Goal: Task Accomplishment & Management: Manage account settings

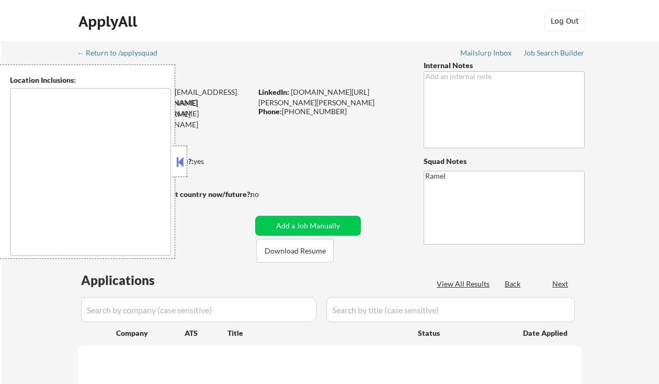
type textarea "[GEOGRAPHIC_DATA], [GEOGRAPHIC_DATA] [GEOGRAPHIC_DATA], [GEOGRAPHIC_DATA], [GEO…"
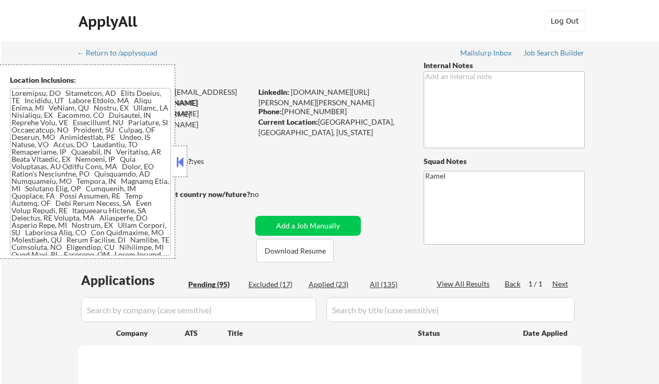
click at [183, 161] on button at bounding box center [180, 162] width 12 height 16
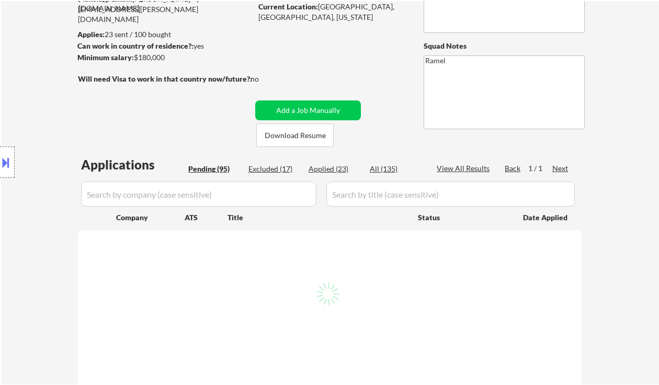
scroll to position [139, 0]
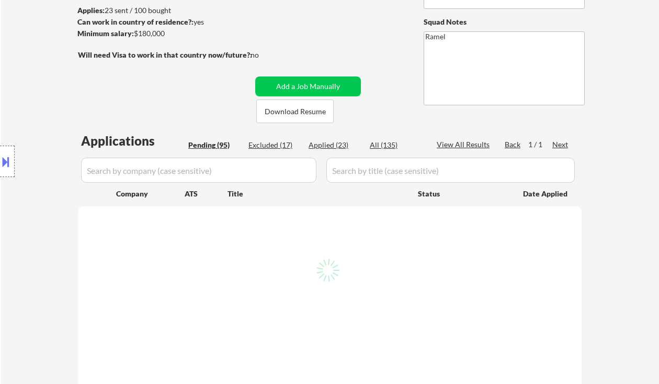
select select ""pending""
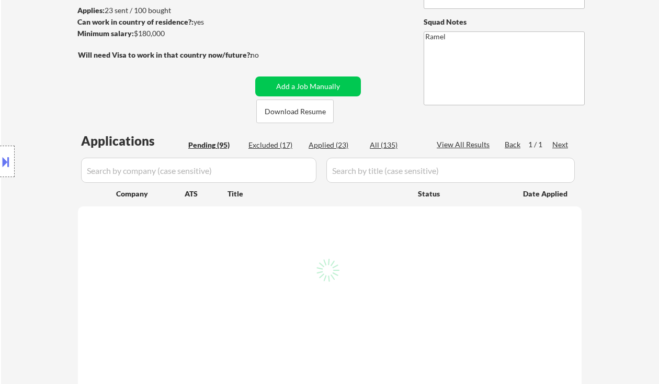
select select ""pending""
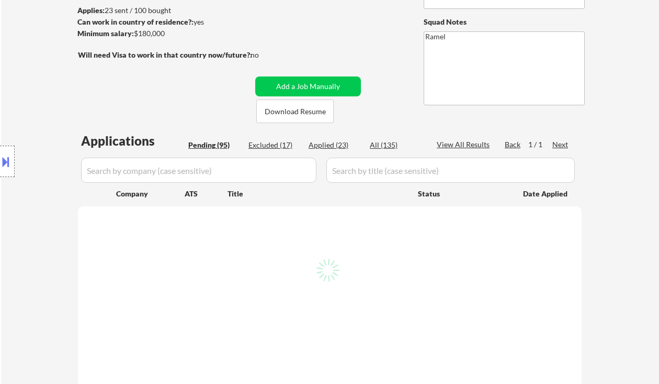
select select ""pending""
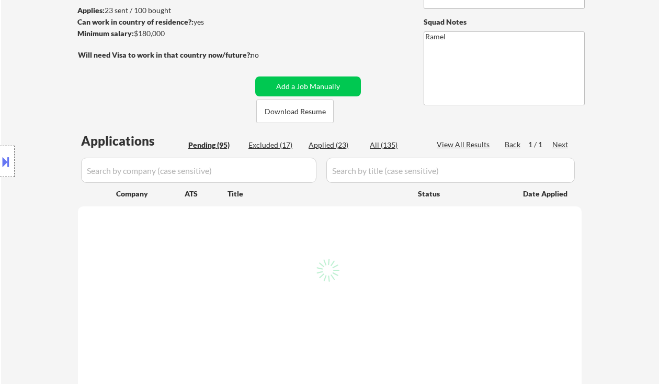
select select ""pending""
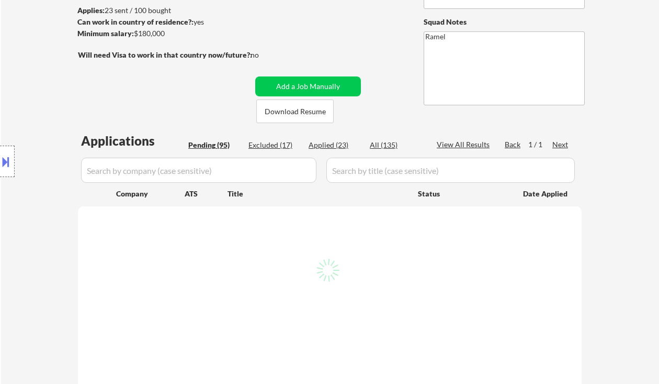
select select ""pending""
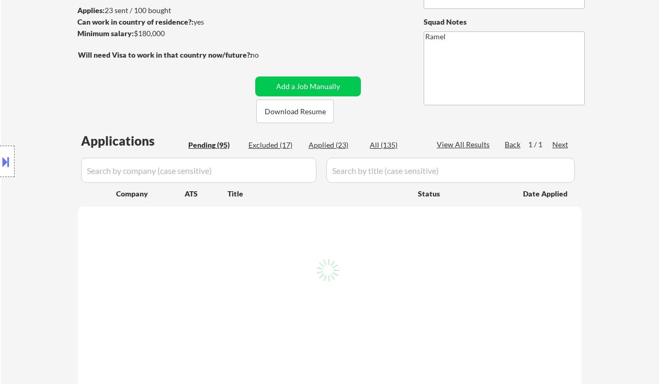
select select ""pending""
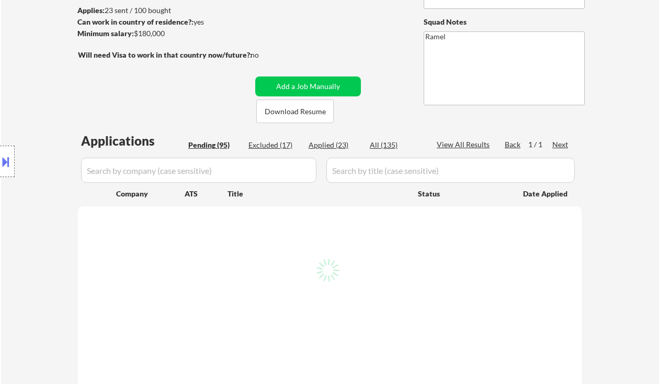
select select ""pending""
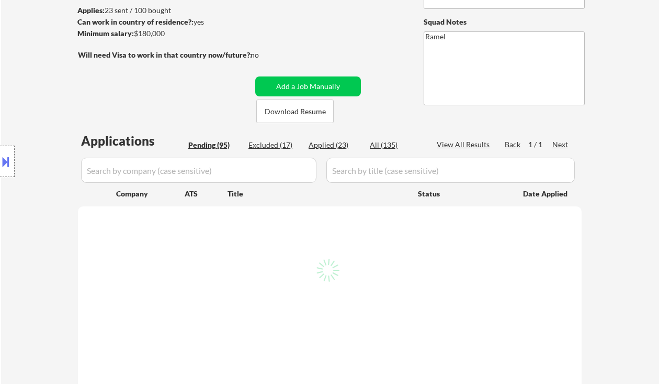
select select ""pending""
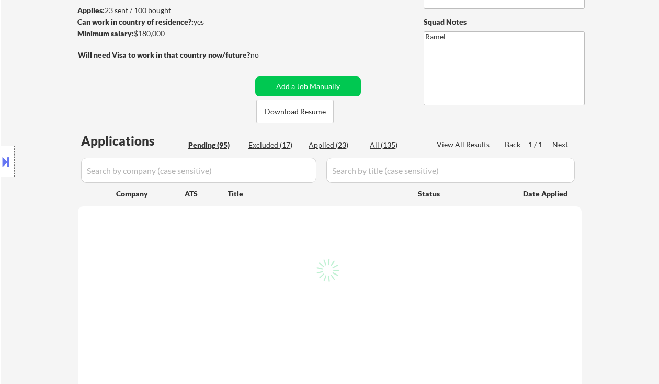
select select ""pending""
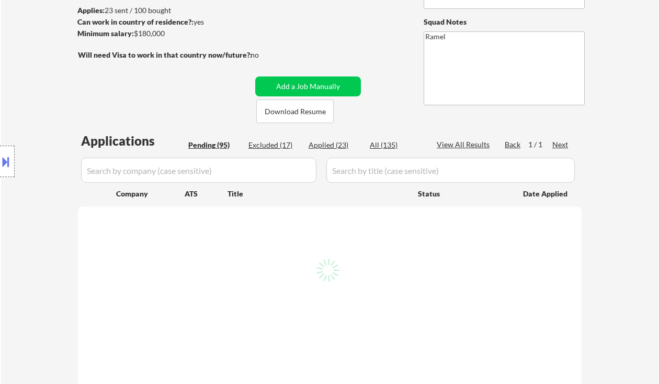
select select ""pending""
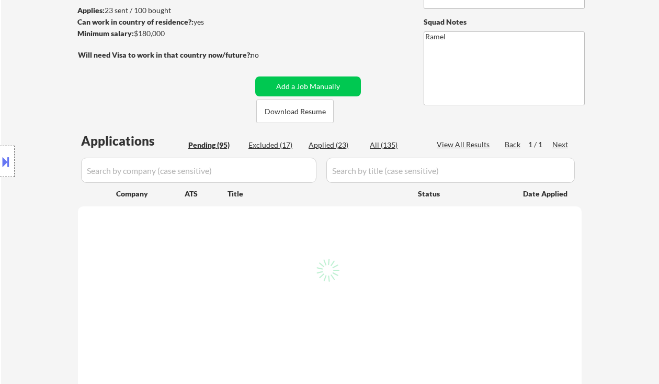
select select ""pending""
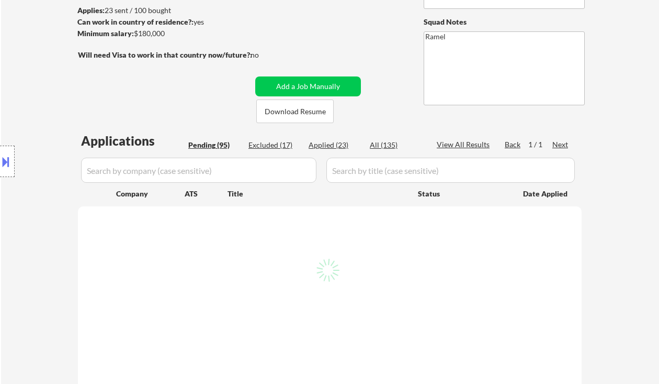
select select ""pending""
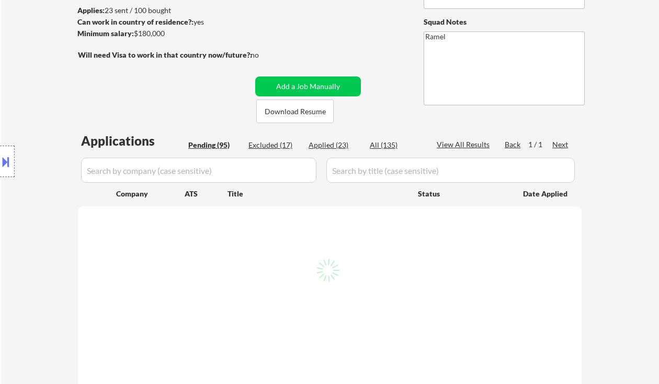
select select ""pending""
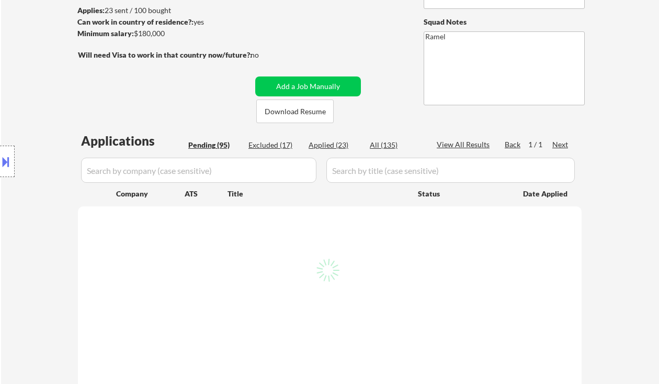
select select ""pending""
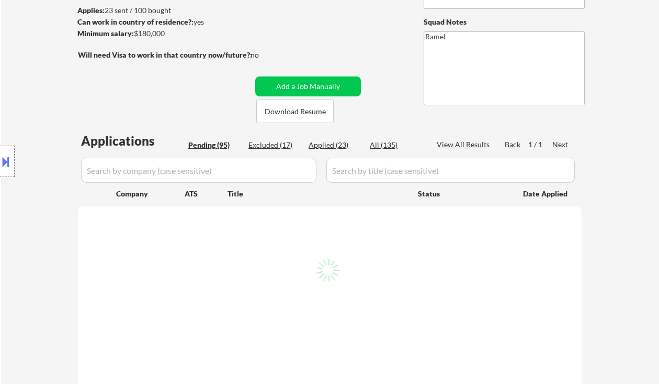
select select ""pending""
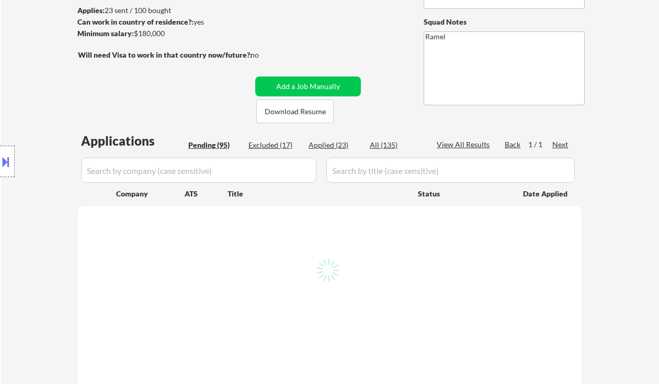
select select ""pending""
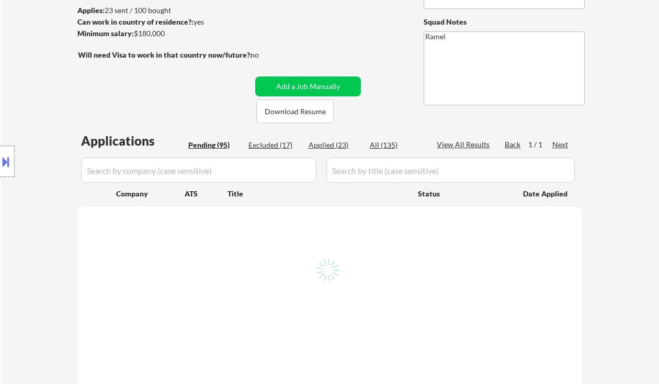
select select ""pending""
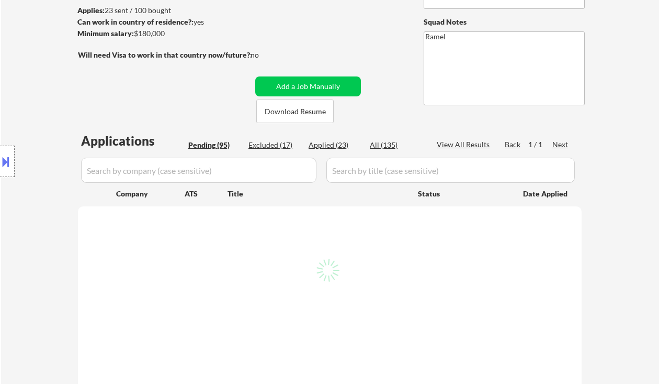
select select ""pending""
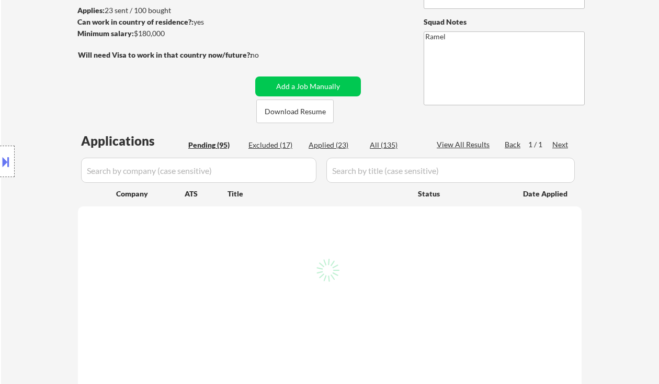
select select ""pending""
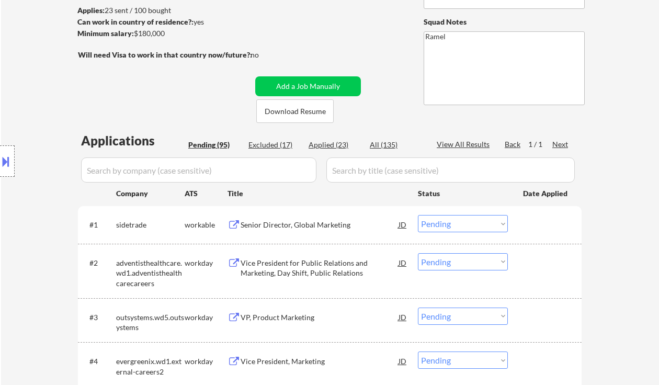
click at [26, 94] on div "Location Inclusions:" at bounding box center [93, 161] width 187 height 194
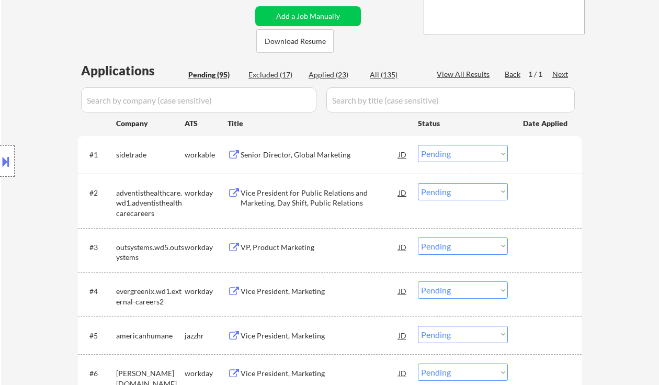
scroll to position [0, 0]
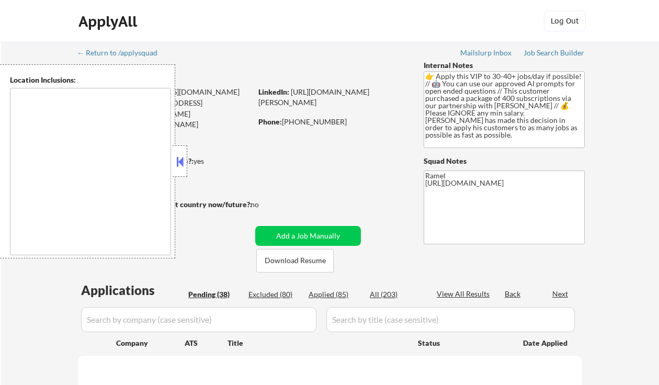
select select ""pending""
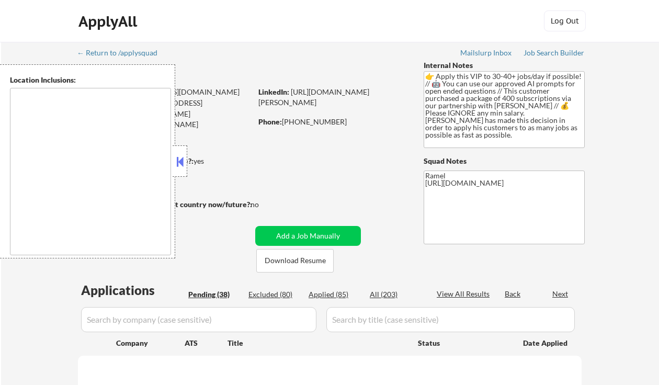
select select ""pending""
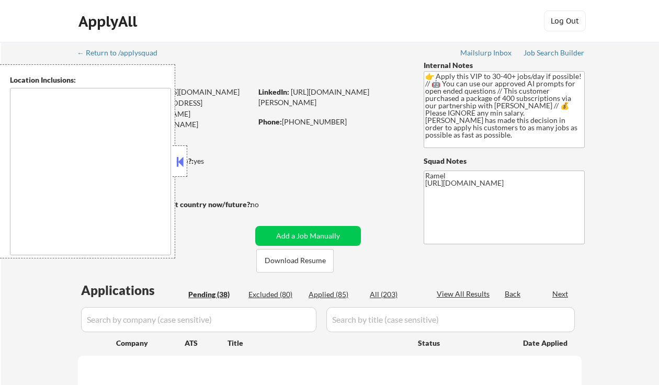
select select ""pending""
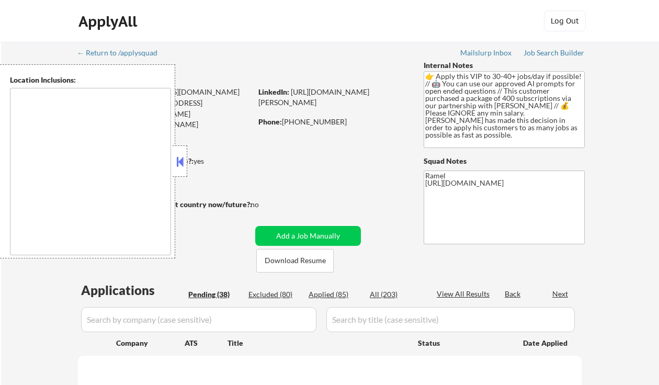
select select ""pending""
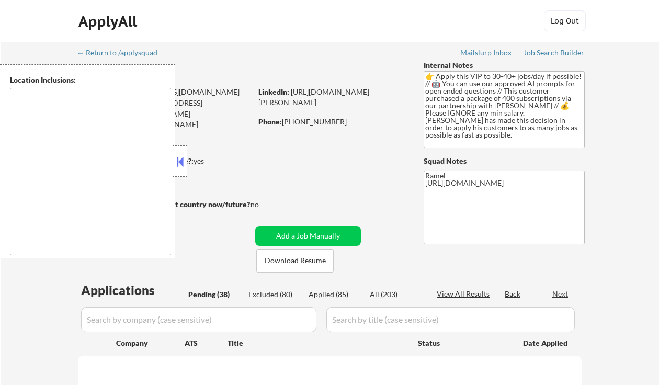
select select ""pending""
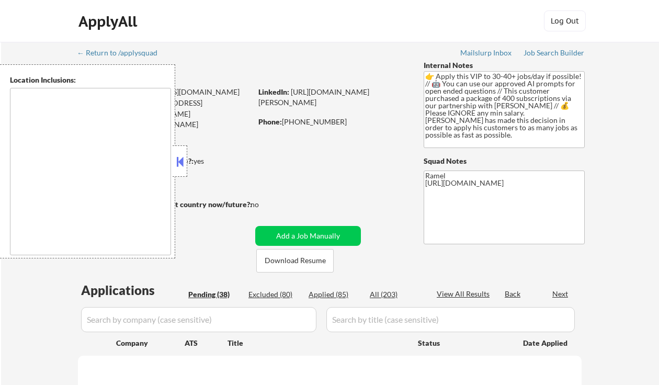
select select ""pending""
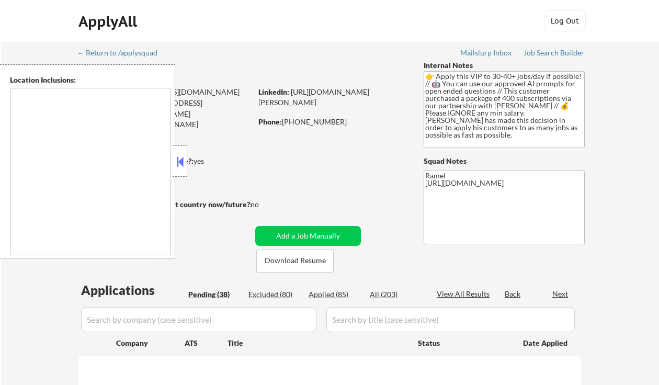
select select ""pending""
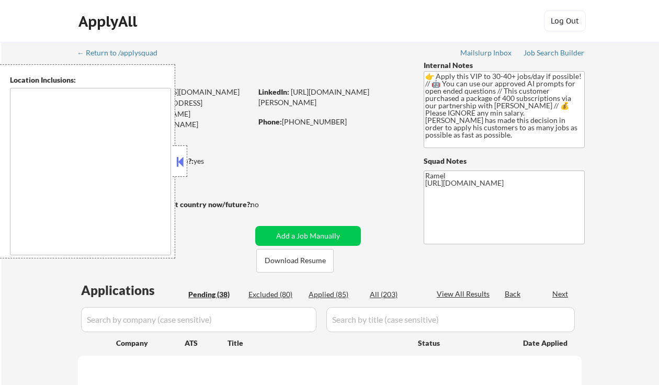
select select ""pending""
type textarea "Syracuse, NY Solvay, NY East Syracuse, NY Lyncourt, NY Fairmount, NY Mattydale,…"
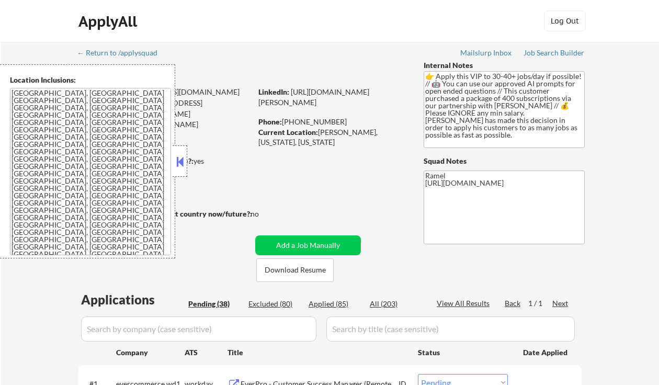
click at [180, 154] on button at bounding box center [180, 162] width 12 height 16
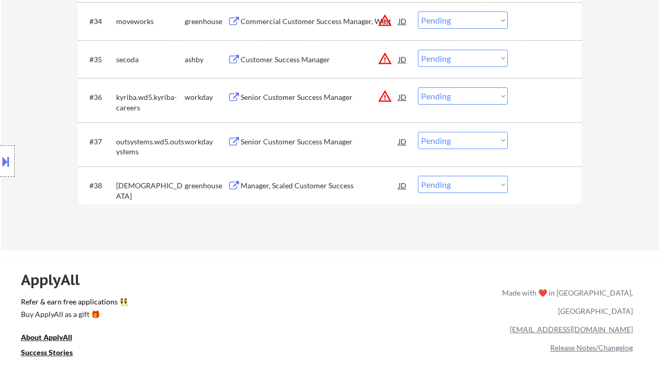
scroll to position [1676, 0]
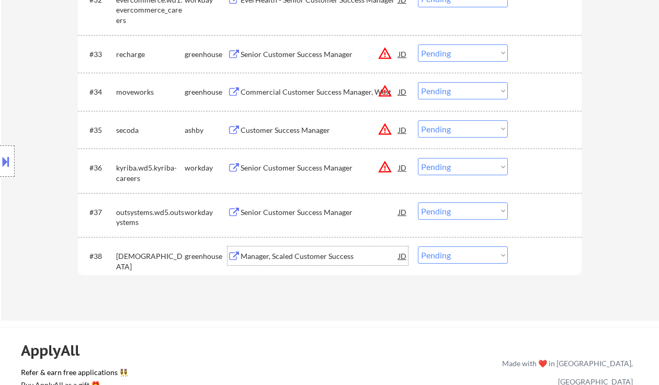
click at [276, 261] on div "Manager, Scaled Customer Success" at bounding box center [320, 256] width 158 height 10
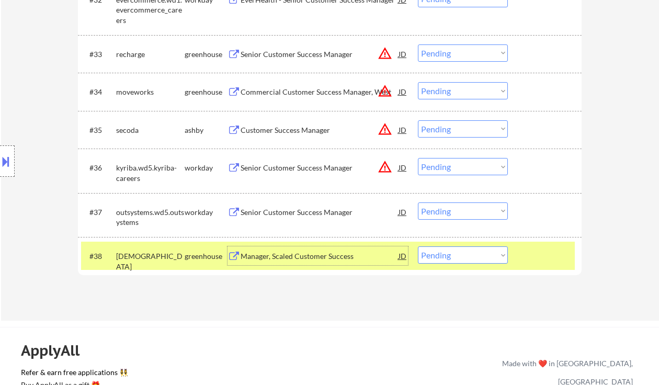
drag, startPoint x: 462, startPoint y: 253, endPoint x: 462, endPoint y: 260, distance: 6.8
click at [462, 253] on select "Choose an option... Pending Applied Excluded (Questions) Excluded (Expired) Exc…" at bounding box center [463, 255] width 90 height 17
select select ""excluded__bad_match_""
click at [418, 247] on select "Choose an option... Pending Applied Excluded (Questions) Excluded (Expired) Exc…" at bounding box center [463, 255] width 90 height 17
click at [321, 208] on div "Senior Customer Success Manager" at bounding box center [320, 212] width 158 height 10
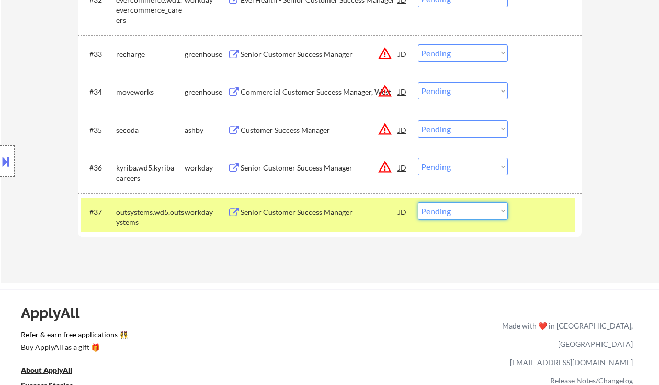
click at [451, 216] on select "Choose an option... Pending Applied Excluded (Questions) Excluded (Expired) Exc…" at bounding box center [463, 211] width 90 height 17
select select ""excluded__expired_""
click at [418, 203] on select "Choose an option... Pending Applied Excluded (Questions) Excluded (Expired) Exc…" at bounding box center [463, 211] width 90 height 17
click at [331, 169] on div "Senior Customer Success Manager" at bounding box center [320, 168] width 158 height 10
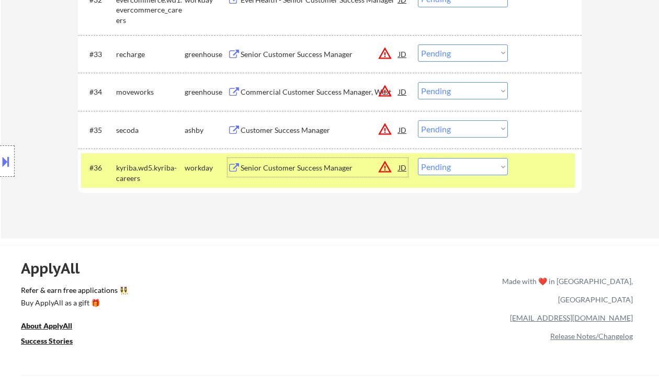
drag, startPoint x: 449, startPoint y: 169, endPoint x: 453, endPoint y: 175, distance: 6.8
click at [449, 169] on select "Choose an option... Pending Applied Excluded (Questions) Excluded (Expired) Exc…" at bounding box center [463, 166] width 90 height 17
select select ""excluded__expired_""
click at [418, 158] on select "Choose an option... Pending Applied Excluded (Questions) Excluded (Expired) Exc…" at bounding box center [463, 166] width 90 height 17
click at [290, 124] on div "Customer Success Manager" at bounding box center [320, 129] width 158 height 19
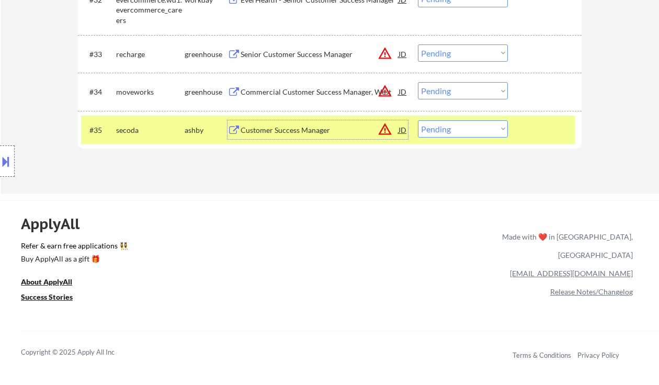
drag, startPoint x: 454, startPoint y: 127, endPoint x: 455, endPoint y: 137, distance: 10.1
click at [454, 127] on select "Choose an option... Pending Applied Excluded (Questions) Excluded (Expired) Exc…" at bounding box center [463, 128] width 90 height 17
select select ""applied""
click at [418, 120] on select "Choose an option... Pending Applied Excluded (Questions) Excluded (Expired) Exc…" at bounding box center [463, 128] width 90 height 17
click at [293, 87] on div "Commercial Customer Success Manager, West" at bounding box center [320, 92] width 158 height 10
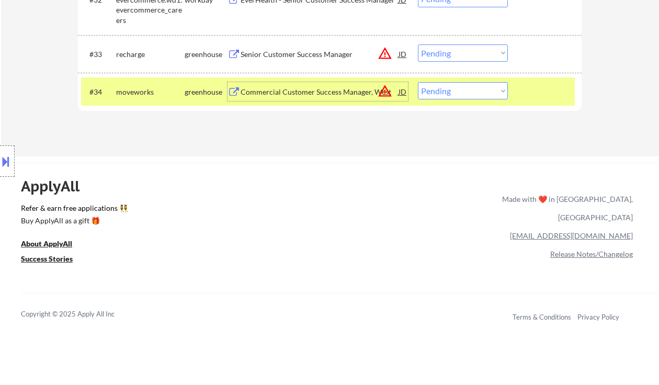
click at [437, 94] on select "Choose an option... Pending Applied Excluded (Questions) Excluded (Expired) Exc…" at bounding box center [463, 90] width 90 height 17
select select ""excluded__location_""
click at [418, 82] on select "Choose an option... Pending Applied Excluded (Questions) Excluded (Expired) Exc…" at bounding box center [463, 90] width 90 height 17
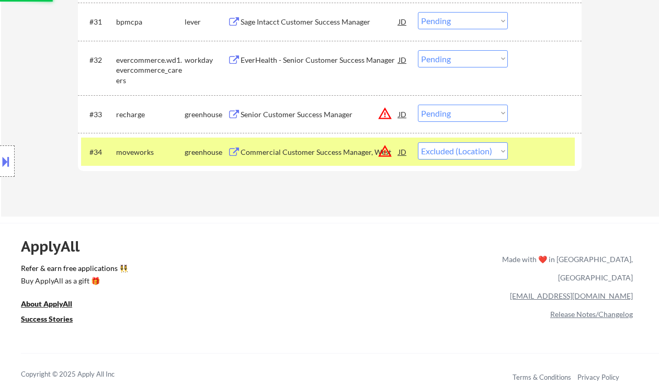
scroll to position [1606, 0]
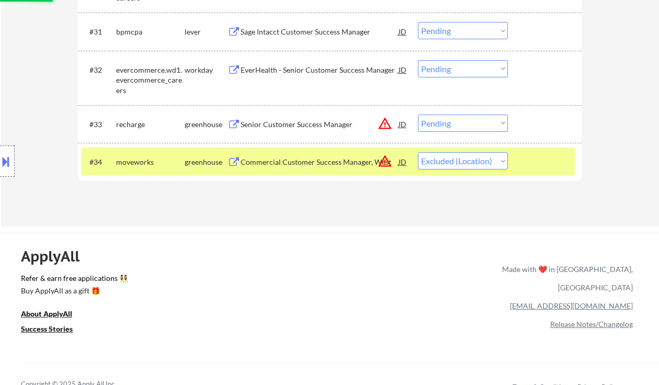
click at [311, 120] on div "Senior Customer Success Manager" at bounding box center [320, 124] width 158 height 10
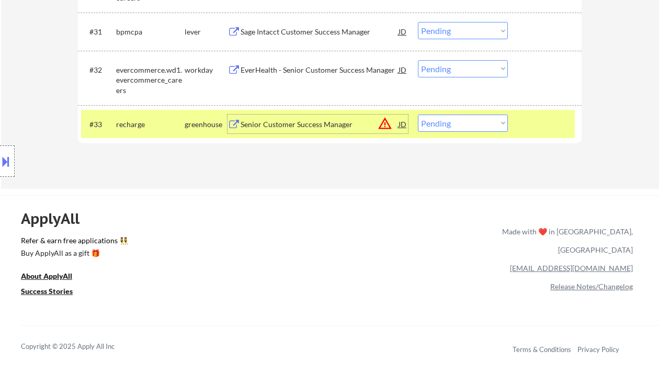
click at [462, 127] on select "Choose an option... Pending Applied Excluded (Questions) Excluded (Expired) Exc…" at bounding box center [463, 123] width 90 height 17
select select ""excluded__expired_""
click at [418, 115] on select "Choose an option... Pending Applied Excluded (Questions) Excluded (Expired) Exc…" at bounding box center [463, 123] width 90 height 17
click at [296, 66] on div "EverHealth - Senior Customer Success Manager" at bounding box center [320, 70] width 158 height 10
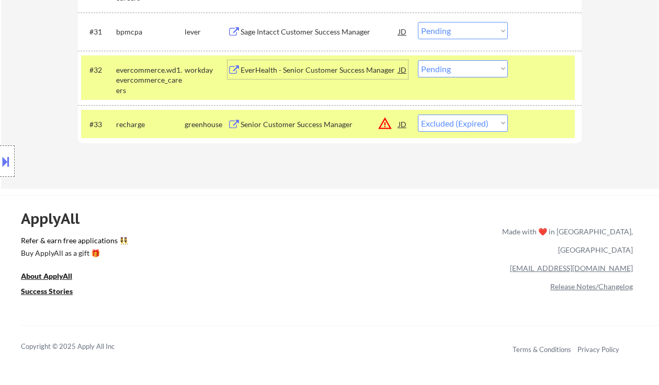
click at [465, 120] on select "Choose an option... Pending Applied Excluded (Questions) Excluded (Expired) Exc…" at bounding box center [463, 123] width 90 height 17
click at [461, 70] on select "Choose an option... Pending Applied Excluded (Questions) Excluded (Expired) Exc…" at bounding box center [463, 68] width 90 height 17
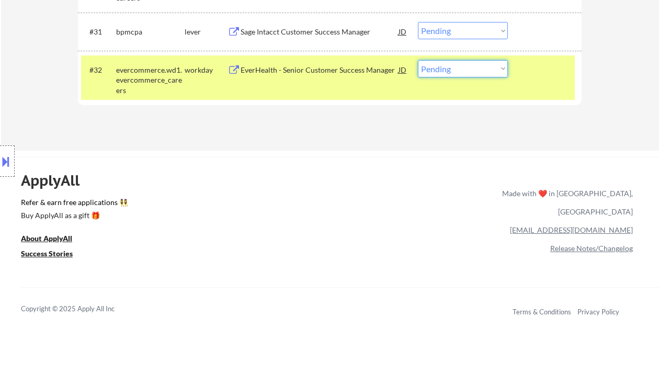
select select ""excluded""
click at [418, 60] on select "Choose an option... Pending Applied Excluded (Questions) Excluded (Expired) Exc…" at bounding box center [463, 68] width 90 height 17
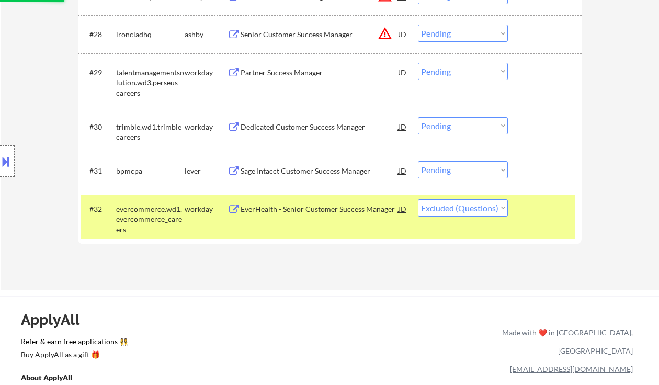
click at [325, 169] on div "Sage Intacct Customer Success Manager" at bounding box center [320, 171] width 158 height 10
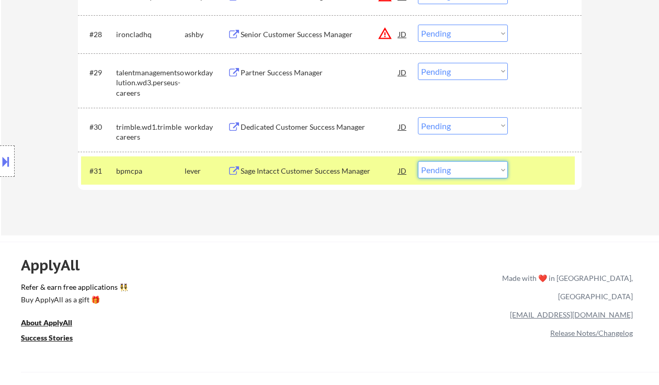
click at [465, 162] on select "Choose an option... Pending Applied Excluded (Questions) Excluded (Expired) Exc…" at bounding box center [463, 169] width 90 height 17
select select ""applied""
click at [418, 161] on select "Choose an option... Pending Applied Excluded (Questions) Excluded (Expired) Exc…" at bounding box center [463, 169] width 90 height 17
click at [325, 128] on div "Dedicated Customer Success Manager" at bounding box center [320, 127] width 158 height 10
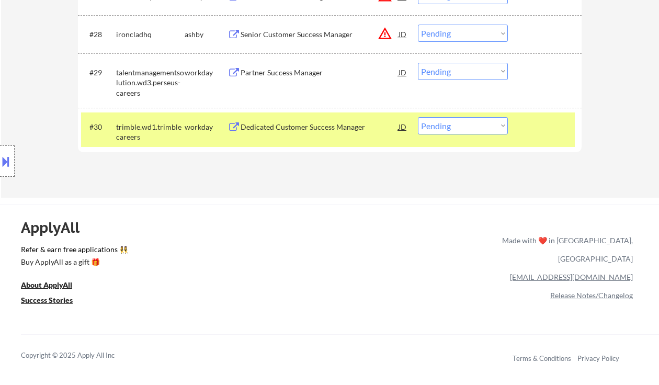
click at [444, 213] on div "ApplyAll Refer & earn free applications 👯‍♀️ Buy ApplyAll as a gift 🎁 About App…" at bounding box center [329, 294] width 659 height 166
click at [461, 216] on div "ApplyAll Refer & earn free applications 👯‍♀️ Buy ApplyAll as a gift 🎁 About App…" at bounding box center [329, 294] width 659 height 166
click at [310, 217] on div "ApplyAll Refer & earn free applications 👯‍♀️ Buy ApplyAll as a gift 🎁 About App…" at bounding box center [329, 294] width 659 height 166
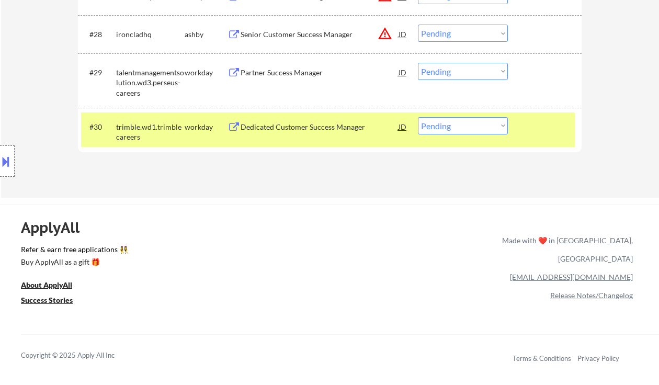
drag, startPoint x: 484, startPoint y: 121, endPoint x: 492, endPoint y: 134, distance: 14.8
click at [484, 121] on select "Choose an option... Pending Applied Excluded (Questions) Excluded (Expired) Exc…" at bounding box center [463, 125] width 90 height 17
drag, startPoint x: 307, startPoint y: 177, endPoint x: 311, endPoint y: 174, distance: 5.7
click at [466, 124] on select "Choose an option... Pending Applied Excluded (Questions) Excluded (Expired) Exc…" at bounding box center [463, 125] width 90 height 17
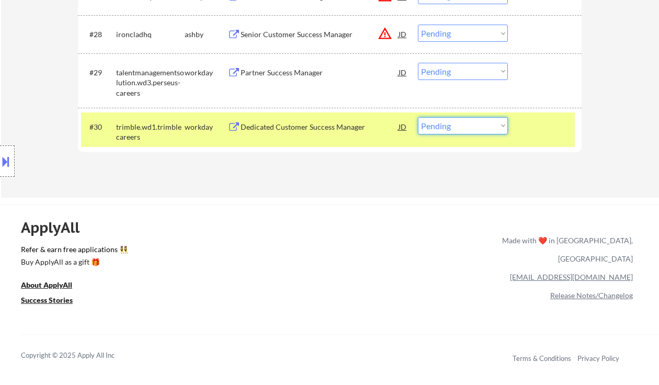
select select ""excluded__bad_match_""
click at [418, 117] on select "Choose an option... Pending Applied Excluded (Questions) Excluded (Expired) Exc…" at bounding box center [463, 125] width 90 height 17
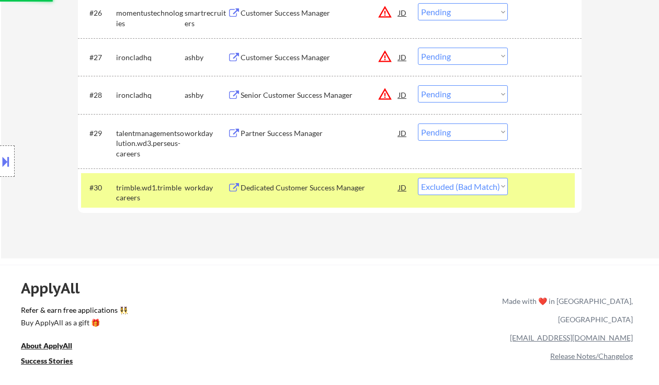
scroll to position [1397, 0]
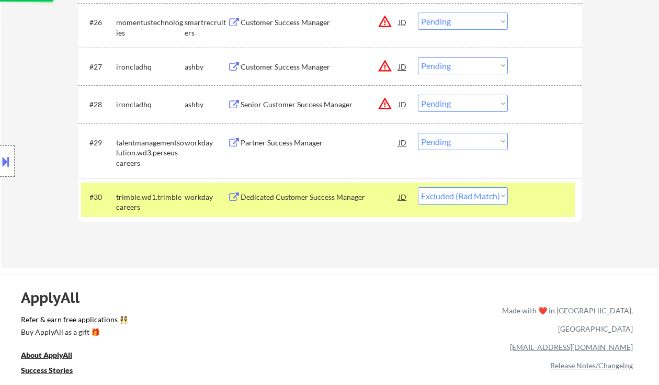
click at [298, 142] on div "Partner Success Manager" at bounding box center [320, 143] width 158 height 10
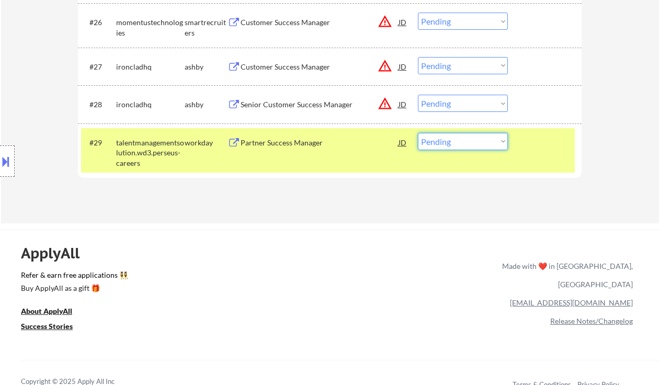
drag, startPoint x: 449, startPoint y: 137, endPoint x: 448, endPoint y: 149, distance: 12.6
click at [449, 137] on select "Choose an option... Pending Applied Excluded (Questions) Excluded (Expired) Exc…" at bounding box center [463, 141] width 90 height 17
select select ""applied""
click at [418, 133] on select "Choose an option... Pending Applied Excluded (Questions) Excluded (Expired) Exc…" at bounding box center [463, 141] width 90 height 17
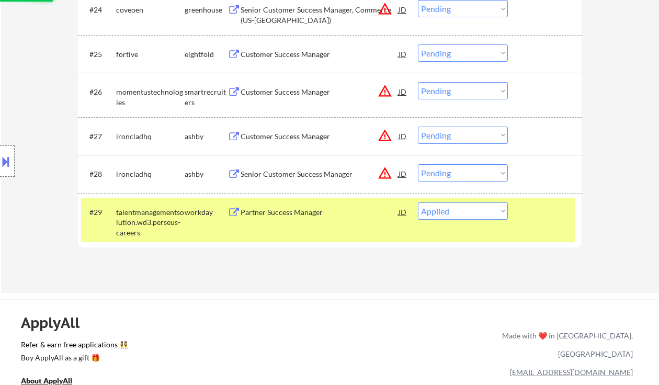
click at [293, 168] on div "Senior Customer Success Manager" at bounding box center [320, 173] width 158 height 19
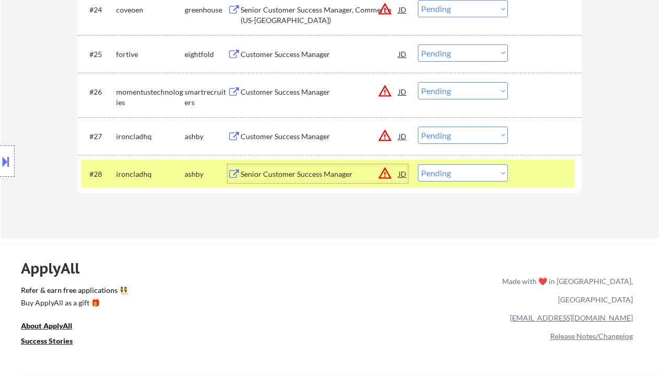
click at [472, 178] on select "Choose an option... Pending Applied Excluded (Questions) Excluded (Expired) Exc…" at bounding box center [463, 172] width 90 height 17
select select ""excluded__location_""
click at [418, 164] on select "Choose an option... Pending Applied Excluded (Questions) Excluded (Expired) Exc…" at bounding box center [463, 172] width 90 height 17
click at [263, 135] on div "Customer Success Manager" at bounding box center [320, 136] width 158 height 10
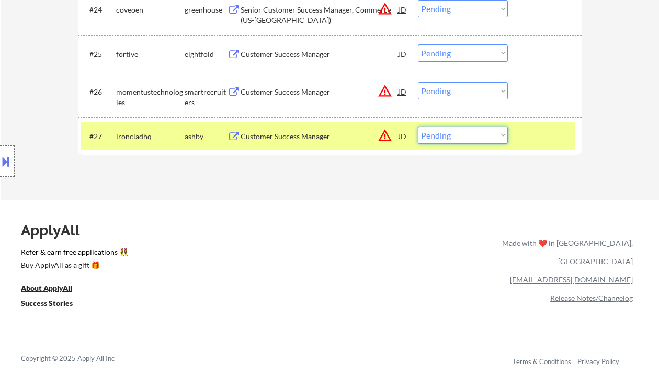
drag, startPoint x: 446, startPoint y: 139, endPoint x: 450, endPoint y: 143, distance: 5.7
click at [446, 139] on select "Choose an option... Pending Applied Excluded (Questions) Excluded (Expired) Exc…" at bounding box center [463, 135] width 90 height 17
select select ""excluded__location_""
click at [418, 127] on select "Choose an option... Pending Applied Excluded (Questions) Excluded (Expired) Exc…" at bounding box center [463, 135] width 90 height 17
click at [278, 93] on div "Customer Success Manager" at bounding box center [320, 92] width 158 height 10
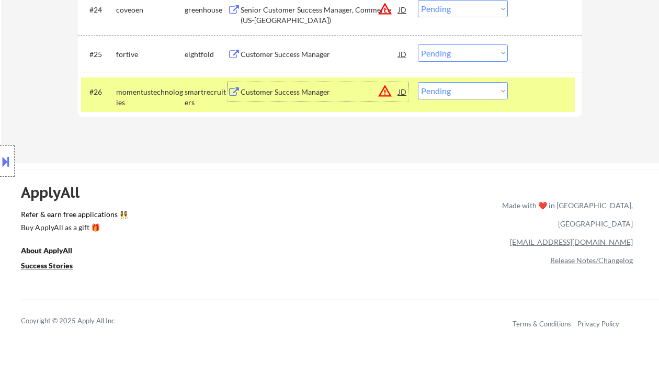
drag, startPoint x: 451, startPoint y: 93, endPoint x: 453, endPoint y: 99, distance: 6.6
click at [451, 93] on select "Choose an option... Pending Applied Excluded (Questions) Excluded (Expired) Exc…" at bounding box center [463, 90] width 90 height 17
select select ""excluded__expired_""
click at [418, 82] on select "Choose an option... Pending Applied Excluded (Questions) Excluded (Expired) Exc…" at bounding box center [463, 90] width 90 height 17
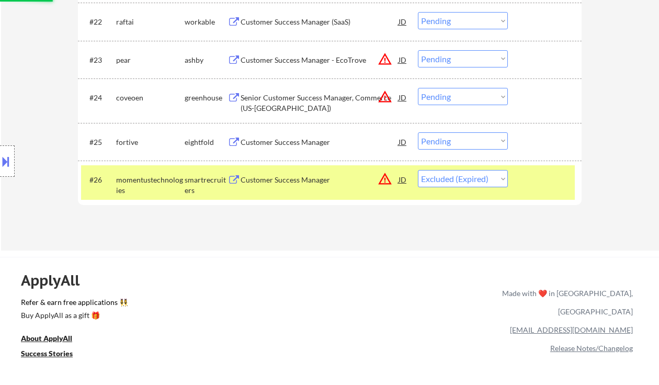
scroll to position [1188, 0]
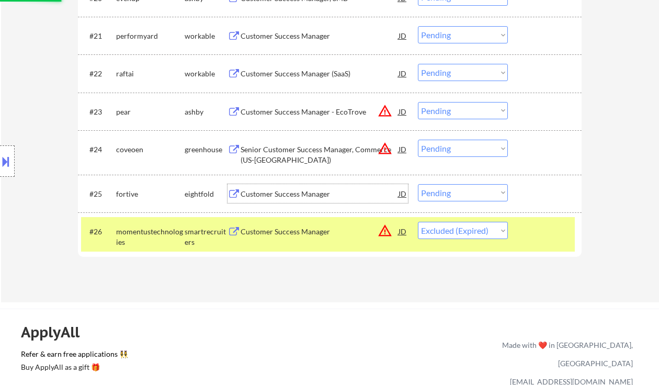
click at [296, 199] on div "Customer Success Manager" at bounding box center [320, 193] width 158 height 19
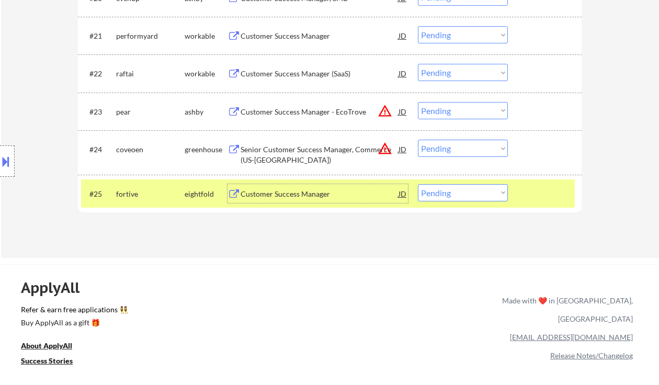
click at [461, 200] on select "Choose an option... Pending Applied Excluded (Questions) Excluded (Expired) Exc…" at bounding box center [463, 192] width 90 height 17
select select ""excluded__expired_""
click at [418, 184] on select "Choose an option... Pending Applied Excluded (Questions) Excluded (Expired) Exc…" at bounding box center [463, 192] width 90 height 17
click at [297, 153] on div "Senior Customer Success Manager, Commerce (US-West Coast)" at bounding box center [320, 154] width 158 height 20
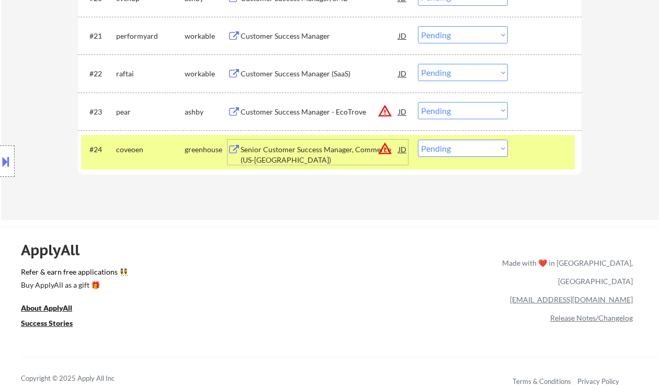
click at [469, 149] on select "Choose an option... Pending Applied Excluded (Questions) Excluded (Expired) Exc…" at bounding box center [463, 148] width 90 height 17
select select ""excluded__location_""
click at [418, 140] on select "Choose an option... Pending Applied Excluded (Questions) Excluded (Expired) Exc…" at bounding box center [463, 148] width 90 height 17
click at [282, 110] on div "Customer Success Manager - EcoTrove" at bounding box center [320, 112] width 158 height 10
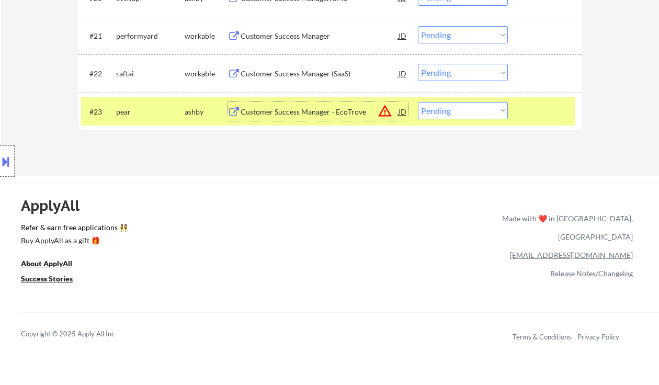
click at [451, 115] on select "Choose an option... Pending Applied Excluded (Questions) Excluded (Expired) Exc…" at bounding box center [463, 110] width 90 height 17
select select ""excluded__location_""
click at [418, 102] on select "Choose an option... Pending Applied Excluded (Questions) Excluded (Expired) Exc…" at bounding box center [463, 110] width 90 height 17
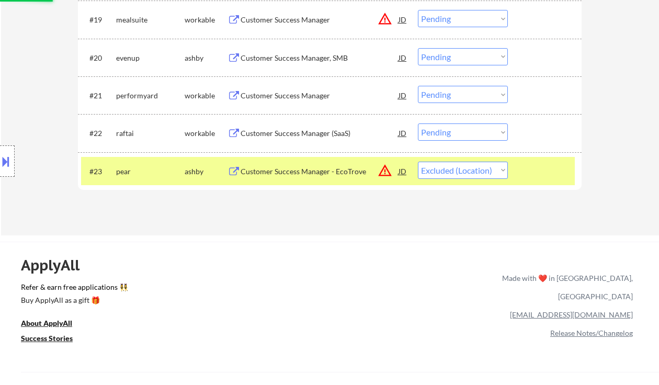
scroll to position [1118, 0]
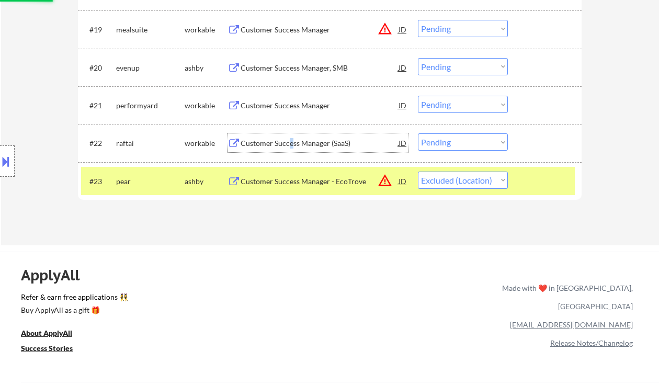
click at [292, 144] on div "Customer Success Manager (SaaS)" at bounding box center [320, 143] width 158 height 10
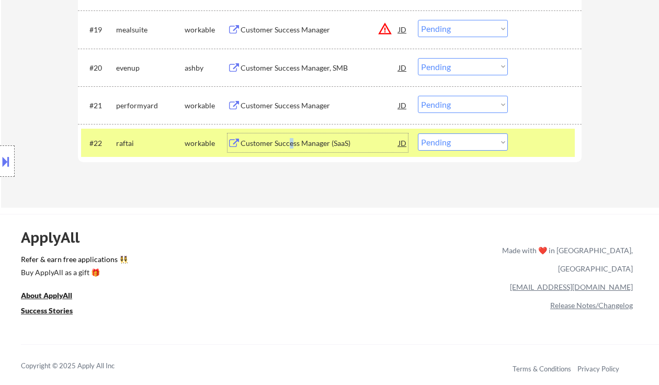
click at [476, 141] on select "Choose an option... Pending Applied Excluded (Questions) Excluded (Expired) Exc…" at bounding box center [463, 141] width 90 height 17
select select ""excluded__bad_match_""
click at [418, 133] on select "Choose an option... Pending Applied Excluded (Questions) Excluded (Expired) Exc…" at bounding box center [463, 141] width 90 height 17
drag, startPoint x: 296, startPoint y: 95, endPoint x: 305, endPoint y: 99, distance: 9.8
click at [297, 95] on div "#21 performyard workable Customer Success Manager JD Choose an option... Pendin…" at bounding box center [328, 105] width 494 height 28
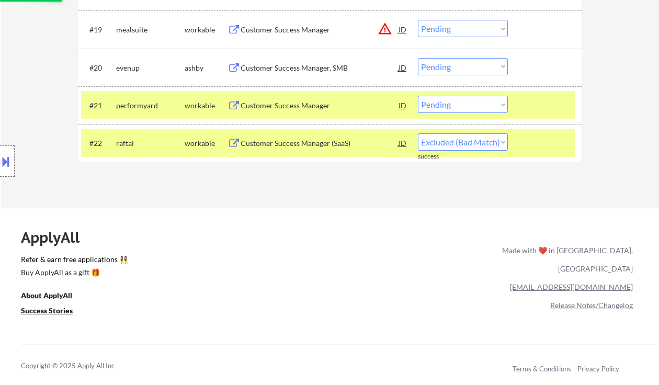
click at [310, 108] on div "Customer Success Manager" at bounding box center [320, 105] width 158 height 10
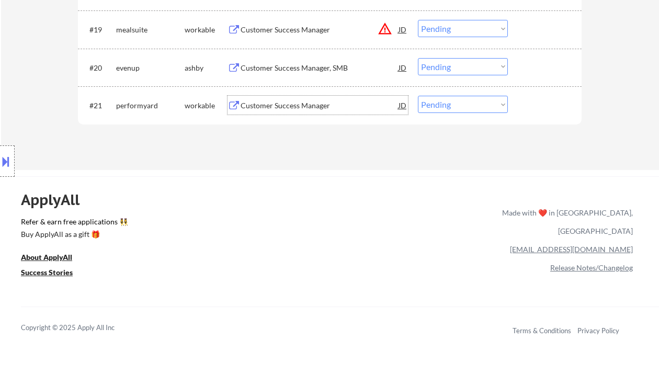
click at [486, 97] on select "Choose an option... Pending Applied Excluded (Questions) Excluded (Expired) Exc…" at bounding box center [463, 104] width 90 height 17
select select ""excluded__location_""
click at [418, 96] on select "Choose an option... Pending Applied Excluded (Questions) Excluded (Expired) Exc…" at bounding box center [463, 104] width 90 height 17
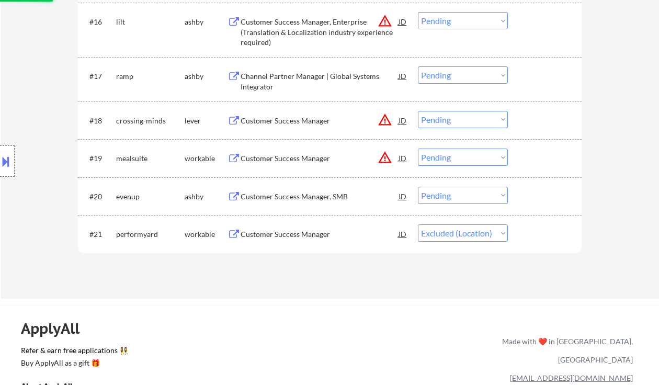
scroll to position [978, 0]
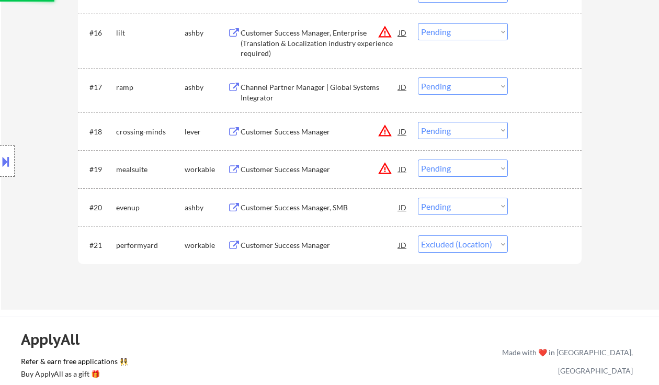
click at [300, 207] on div "Customer Success Manager, SMB" at bounding box center [320, 208] width 158 height 10
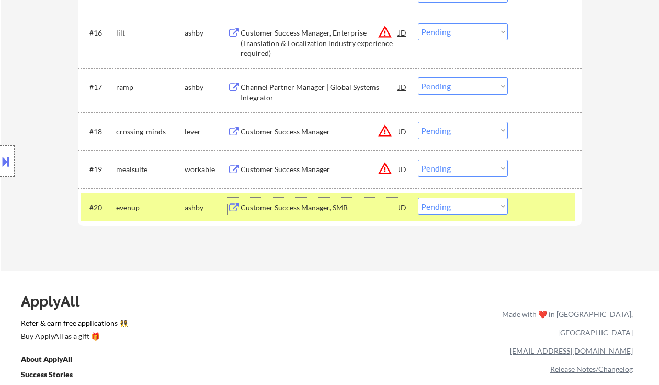
click at [453, 206] on select "Choose an option... Pending Applied Excluded (Questions) Excluded (Expired) Exc…" at bounding box center [463, 206] width 90 height 17
select select ""applied""
click at [418, 198] on select "Choose an option... Pending Applied Excluded (Questions) Excluded (Expired) Exc…" at bounding box center [463, 206] width 90 height 17
click at [281, 171] on div "Customer Success Manager" at bounding box center [320, 169] width 158 height 10
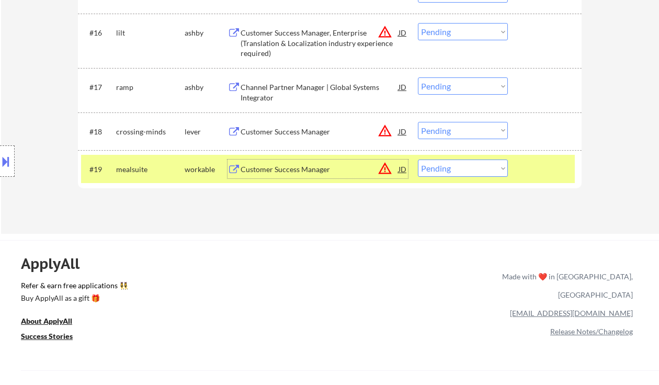
drag, startPoint x: 462, startPoint y: 165, endPoint x: 468, endPoint y: 176, distance: 12.9
click at [462, 165] on select "Choose an option... Pending Applied Excluded (Questions) Excluded (Expired) Exc…" at bounding box center [463, 168] width 90 height 17
select select ""excluded__location_""
click at [418, 160] on select "Choose an option... Pending Applied Excluded (Questions) Excluded (Expired) Exc…" at bounding box center [463, 168] width 90 height 17
click at [285, 135] on div "Customer Success Manager" at bounding box center [320, 132] width 158 height 10
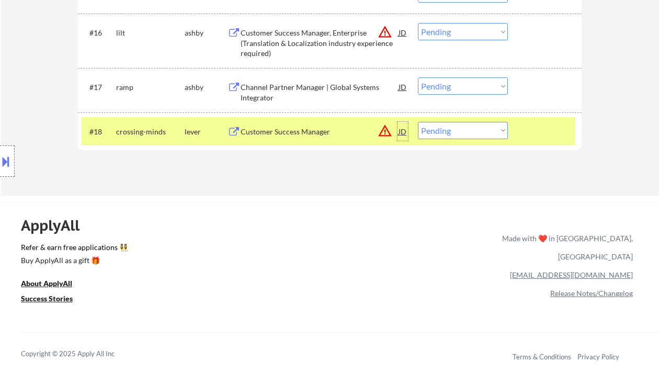
click at [400, 132] on div "JD" at bounding box center [403, 131] width 10 height 19
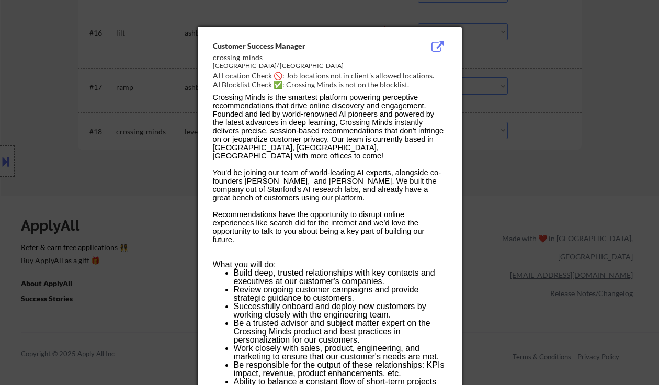
click at [509, 195] on div at bounding box center [329, 192] width 659 height 385
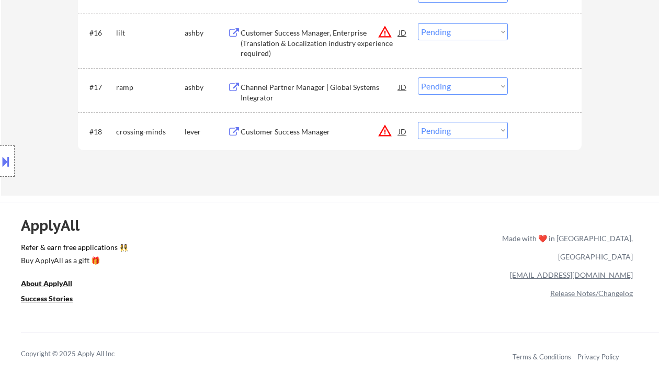
click at [278, 92] on div "Channel Partner Manager | Global Systems Integrator" at bounding box center [320, 92] width 158 height 20
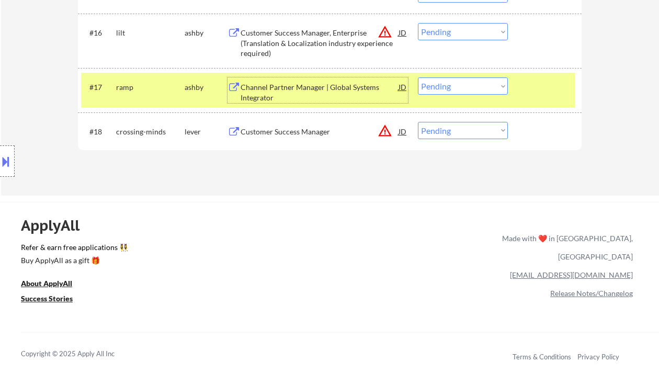
click at [463, 88] on select "Choose an option... Pending Applied Excluded (Questions) Excluded (Expired) Exc…" at bounding box center [463, 85] width 90 height 17
click at [458, 87] on select "Choose an option... Pending Applied Excluded (Questions) Excluded (Expired) Exc…" at bounding box center [463, 85] width 90 height 17
click at [418, 77] on select "Choose an option... Pending Applied Excluded (Questions) Excluded (Expired) Exc…" at bounding box center [463, 85] width 90 height 17
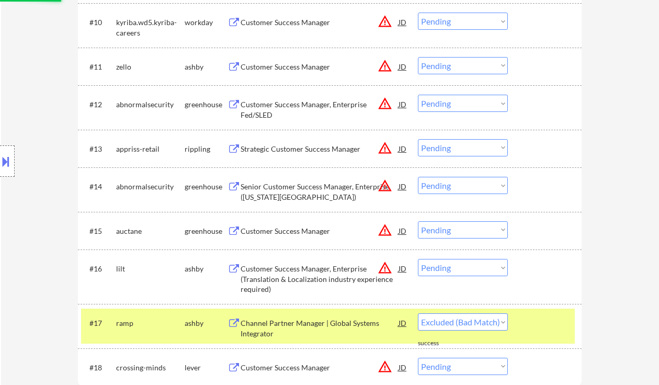
scroll to position [699, 0]
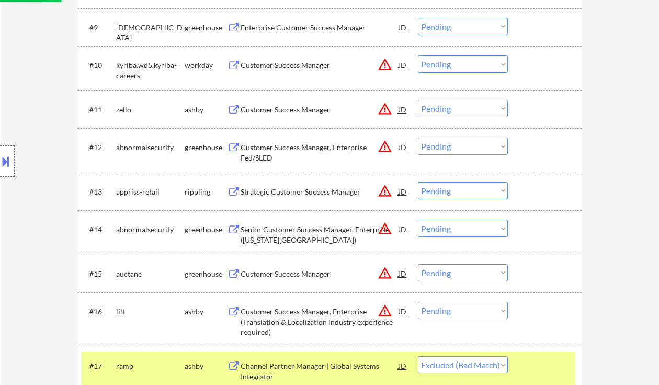
select select ""pending""
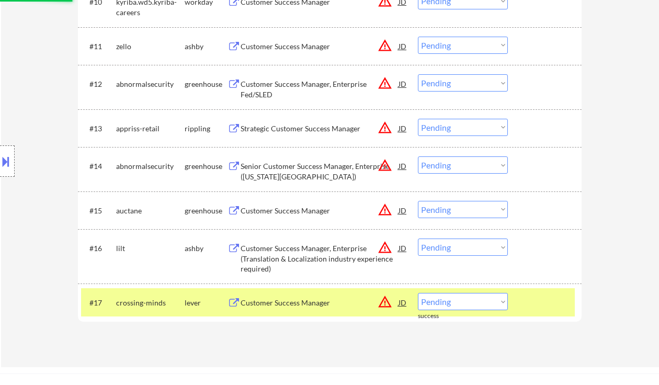
scroll to position [769, 0]
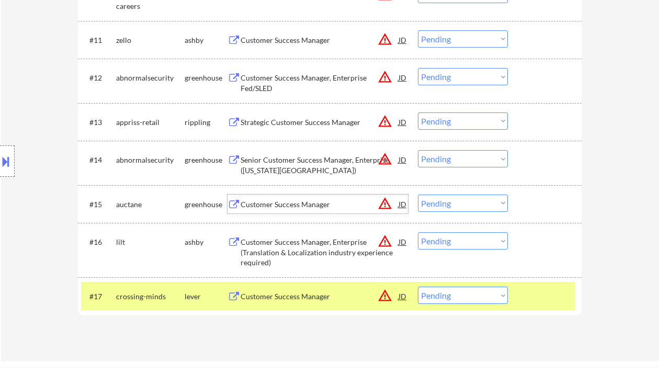
click at [359, 205] on div "Customer Success Manager" at bounding box center [320, 204] width 158 height 10
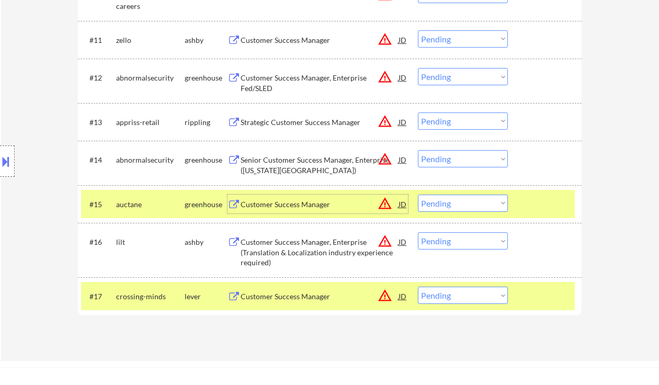
click at [474, 206] on select "Choose an option... Pending Applied Excluded (Questions) Excluded (Expired) Exc…" at bounding box center [463, 203] width 90 height 17
click at [418, 195] on select "Choose an option... Pending Applied Excluded (Questions) Excluded (Expired) Exc…" at bounding box center [463, 203] width 90 height 17
click at [322, 153] on div "Senior Customer Success Manager, Enterprise (Ohio Valley)" at bounding box center [320, 162] width 158 height 25
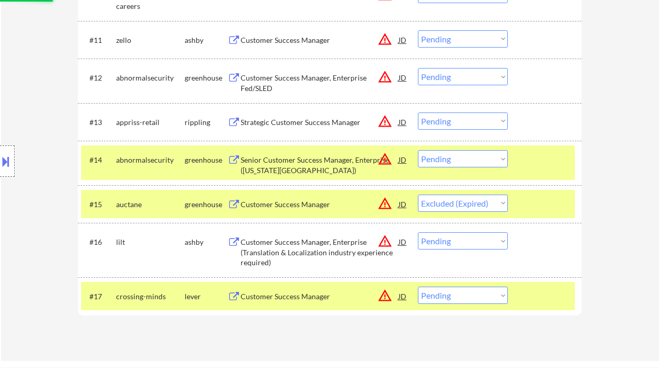
select select ""pending""
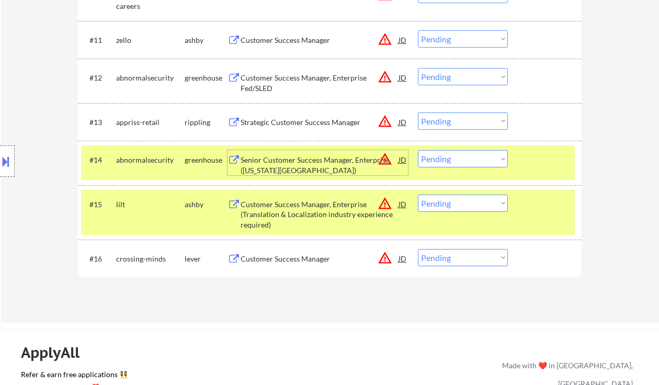
drag, startPoint x: 477, startPoint y: 156, endPoint x: 485, endPoint y: 166, distance: 12.4
click at [477, 156] on select "Choose an option... Pending Applied Excluded (Questions) Excluded (Expired) Exc…" at bounding box center [463, 158] width 90 height 17
click at [418, 150] on select "Choose an option... Pending Applied Excluded (Questions) Excluded (Expired) Exc…" at bounding box center [463, 158] width 90 height 17
click at [333, 121] on div "Strategic Customer Success Manager" at bounding box center [320, 122] width 158 height 10
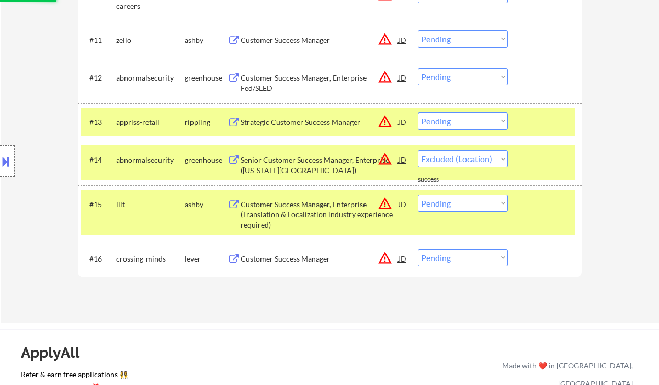
select select ""pending""
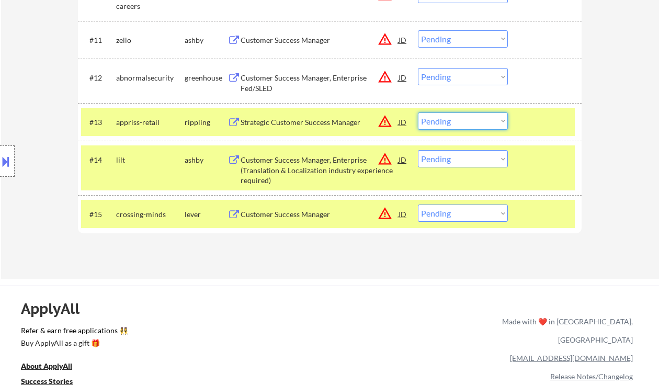
drag, startPoint x: 452, startPoint y: 120, endPoint x: 459, endPoint y: 129, distance: 11.1
click at [452, 120] on select "Choose an option... Pending Applied Excluded (Questions) Excluded (Expired) Exc…" at bounding box center [463, 121] width 90 height 17
click at [418, 113] on select "Choose an option... Pending Applied Excluded (Questions) Excluded (Expired) Exc…" at bounding box center [463, 121] width 90 height 17
select select ""pending""
click at [309, 79] on div "Customer Success Manager, Enterprise Fed/SLED" at bounding box center [320, 83] width 158 height 20
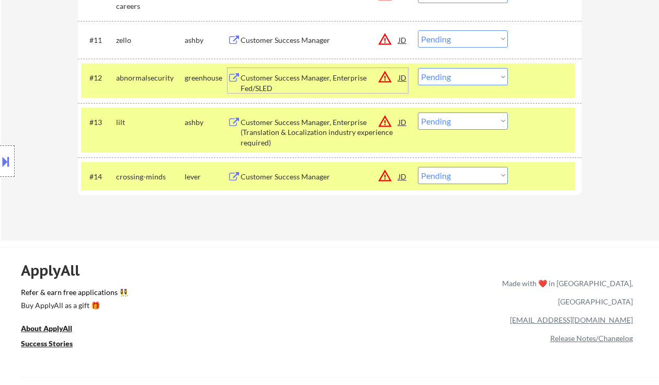
click at [455, 78] on select "Choose an option... Pending Applied Excluded (Questions) Excluded (Expired) Exc…" at bounding box center [463, 76] width 90 height 17
click at [418, 68] on select "Choose an option... Pending Applied Excluded (Questions) Excluded (Expired) Exc…" at bounding box center [463, 76] width 90 height 17
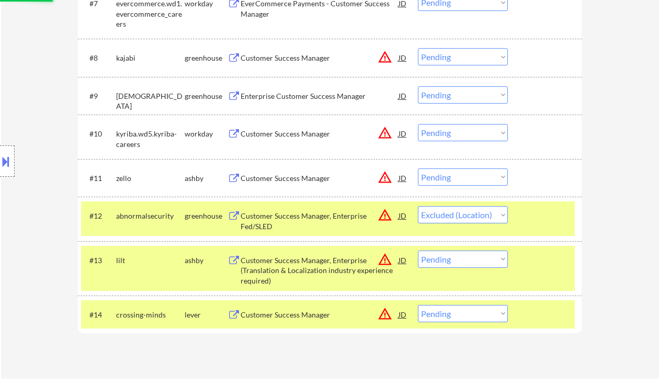
scroll to position [630, 0]
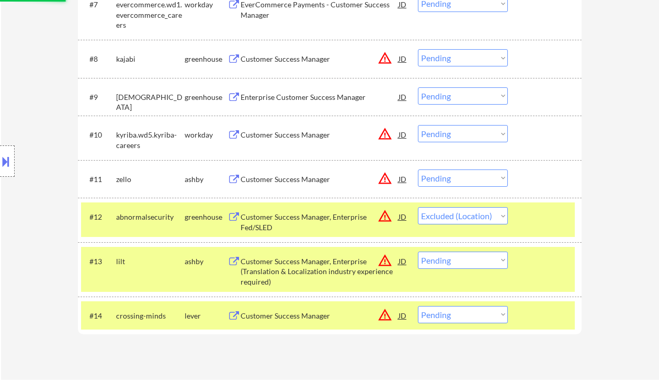
click at [312, 183] on div "Customer Success Manager" at bounding box center [320, 179] width 158 height 10
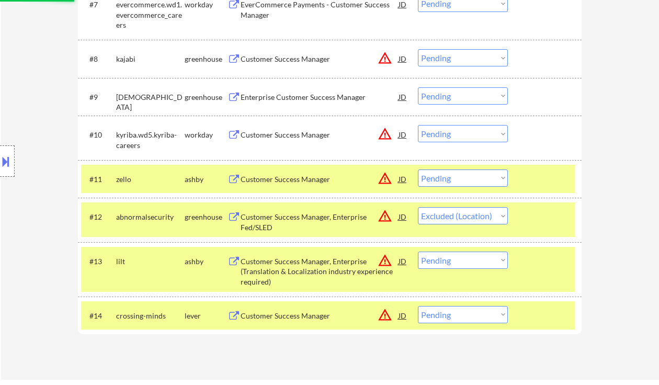
select select ""pending""
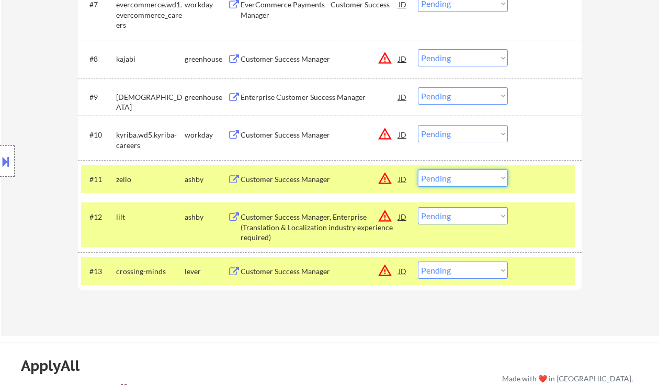
click at [462, 176] on select "Choose an option... Pending Applied Excluded (Questions) Excluded (Expired) Exc…" at bounding box center [463, 178] width 90 height 17
click at [418, 170] on select "Choose an option... Pending Applied Excluded (Questions) Excluded (Expired) Exc…" at bounding box center [463, 178] width 90 height 17
click at [312, 137] on div "Customer Success Manager" at bounding box center [320, 135] width 158 height 10
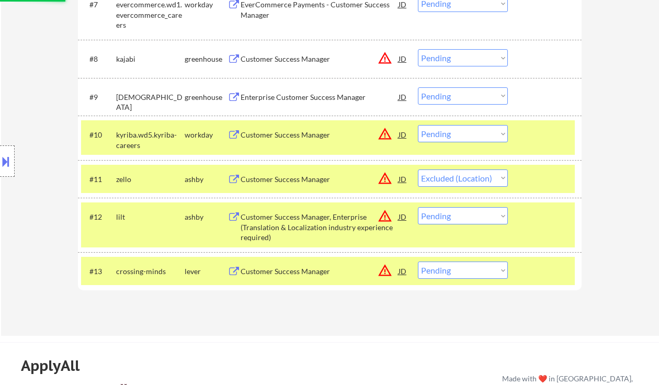
select select ""pending""
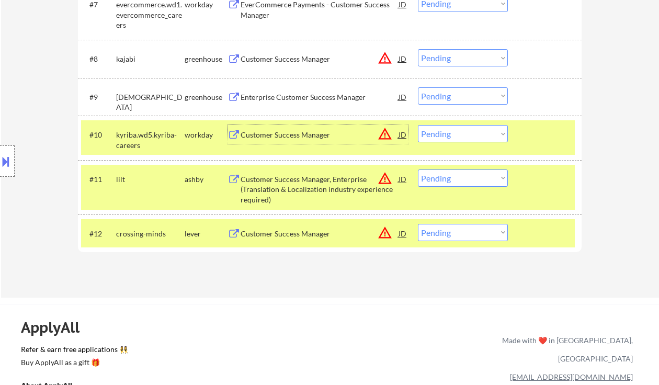
click at [459, 139] on select "Choose an option... Pending Applied Excluded (Questions) Excluded (Expired) Exc…" at bounding box center [463, 133] width 90 height 17
click at [418, 125] on select "Choose an option... Pending Applied Excluded (Questions) Excluded (Expired) Exc…" at bounding box center [463, 133] width 90 height 17
click at [304, 96] on div "Enterprise Customer Success Manager" at bounding box center [320, 97] width 158 height 10
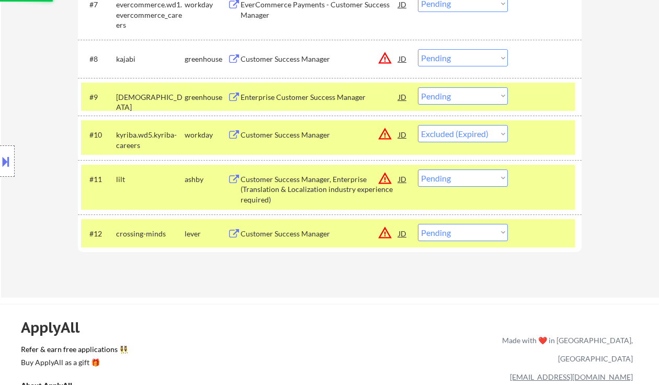
select select ""pending""
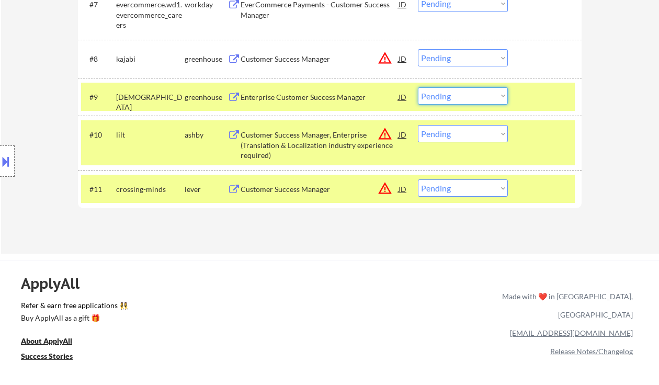
click at [437, 92] on select "Choose an option... Pending Applied Excluded (Questions) Excluded (Expired) Exc…" at bounding box center [463, 95] width 90 height 17
click at [418, 87] on select "Choose an option... Pending Applied Excluded (Questions) Excluded (Expired) Exc…" at bounding box center [463, 95] width 90 height 17
click at [294, 66] on div "Customer Success Manager" at bounding box center [320, 58] width 158 height 19
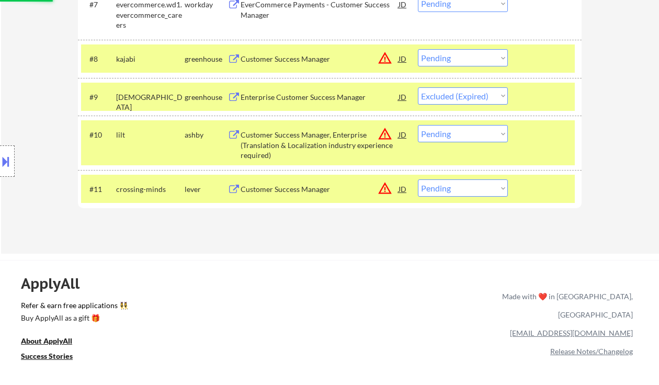
select select ""pending""
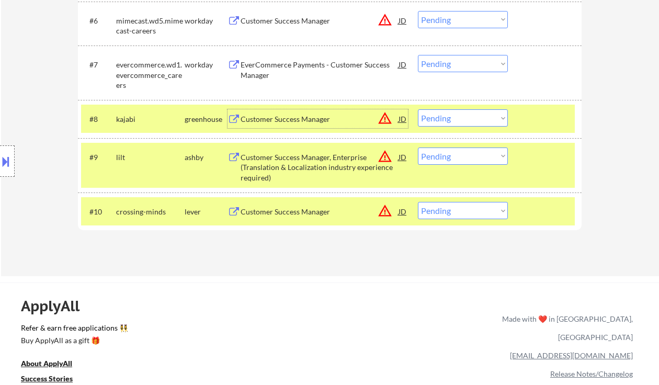
scroll to position [560, 0]
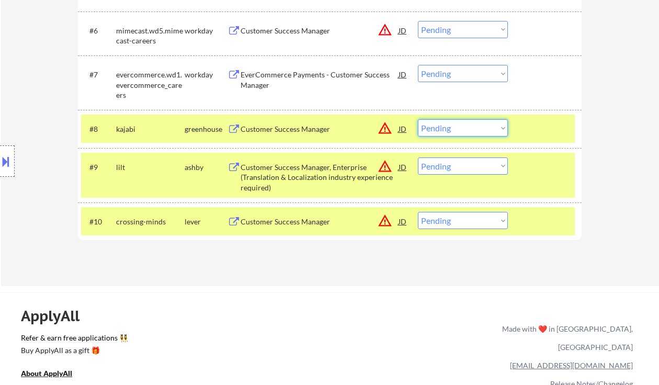
drag, startPoint x: 445, startPoint y: 130, endPoint x: 451, endPoint y: 135, distance: 8.2
click at [445, 130] on select "Choose an option... Pending Applied Excluded (Questions) Excluded (Expired) Exc…" at bounding box center [463, 127] width 90 height 17
click at [440, 128] on select "Choose an option... Pending Applied Excluded (Questions) Excluded (Expired) Exc…" at bounding box center [463, 127] width 90 height 17
click at [418, 119] on select "Choose an option... Pending Applied Excluded (Questions) Excluded (Expired) Exc…" at bounding box center [463, 127] width 90 height 17
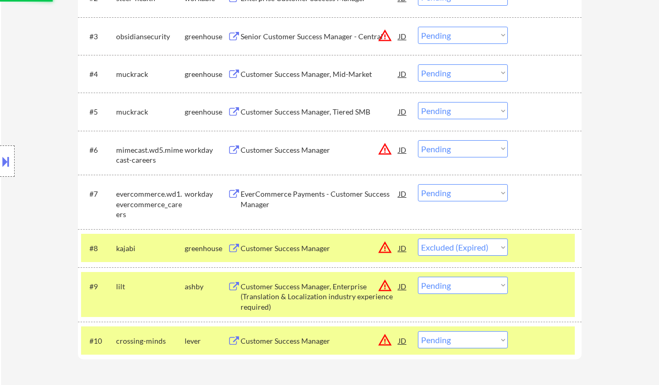
scroll to position [420, 0]
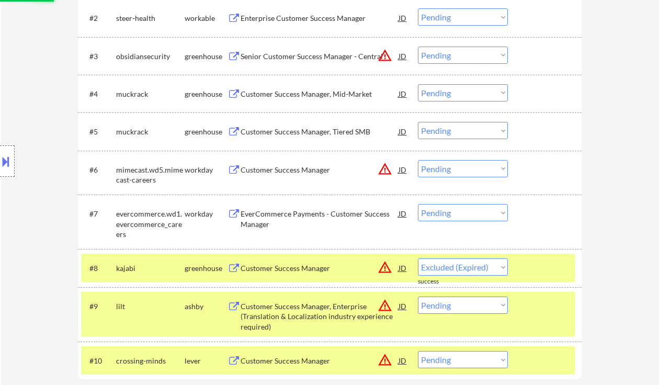
select select ""pending""
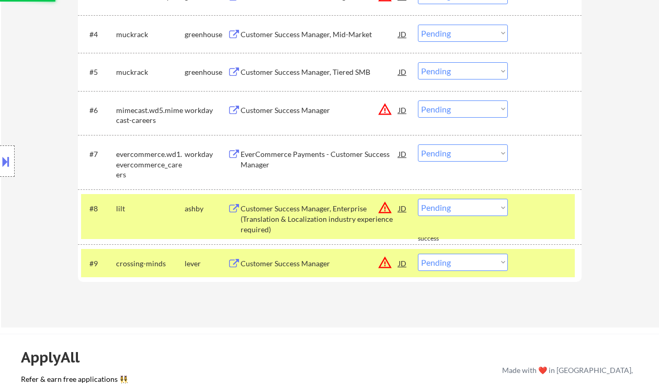
scroll to position [490, 0]
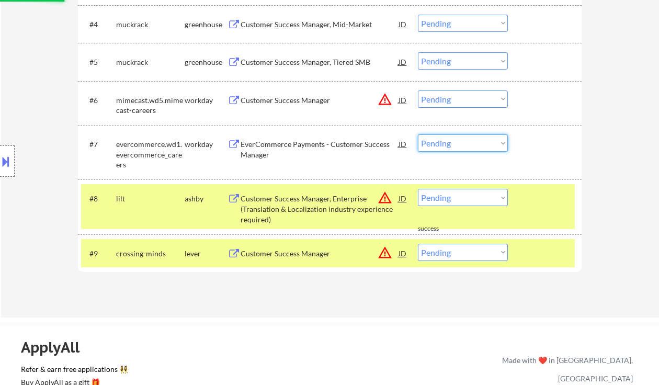
click at [449, 149] on select "Choose an option... Pending Applied Excluded (Questions) Excluded (Expired) Exc…" at bounding box center [463, 143] width 90 height 17
drag, startPoint x: 455, startPoint y: 147, endPoint x: 461, endPoint y: 151, distance: 7.1
click at [455, 147] on select "Choose an option... Pending Applied Excluded (Questions) Excluded (Expired) Exc…" at bounding box center [463, 143] width 90 height 17
click at [418, 135] on select "Choose an option... Pending Applied Excluded (Questions) Excluded (Expired) Exc…" at bounding box center [463, 143] width 90 height 17
click at [483, 147] on select "Choose an option... Pending Applied Excluded (Questions) Excluded (Expired) Exc…" at bounding box center [463, 143] width 90 height 17
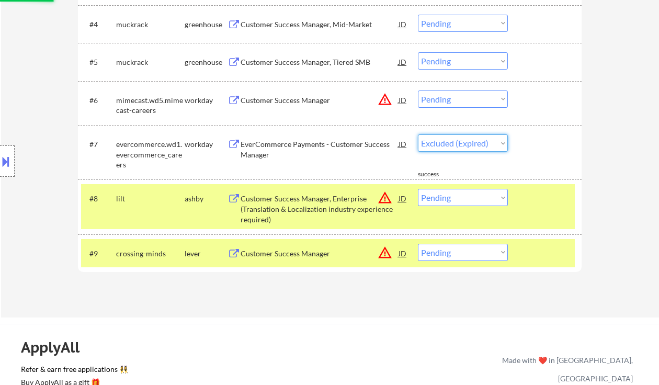
click at [418, 135] on select "Choose an option... Pending Applied Excluded (Questions) Excluded (Expired) Exc…" at bounding box center [463, 143] width 90 height 17
select select ""pending""
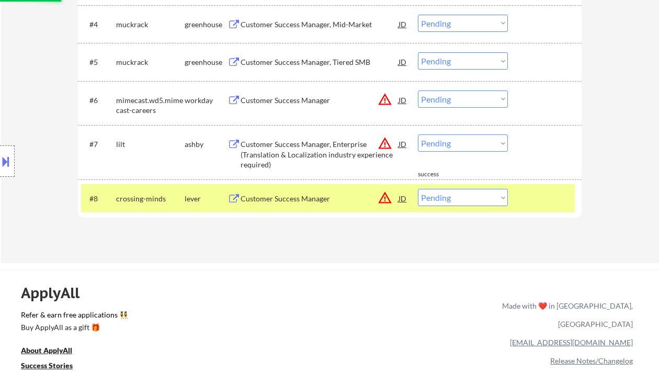
click at [296, 100] on div "Customer Success Manager" at bounding box center [320, 100] width 158 height 10
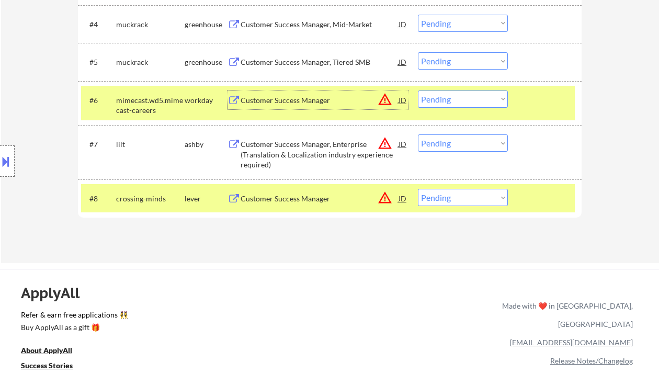
click at [441, 101] on select "Choose an option... Pending Applied Excluded (Questions) Excluded (Expired) Exc…" at bounding box center [463, 99] width 90 height 17
click at [418, 91] on select "Choose an option... Pending Applied Excluded (Questions) Excluded (Expired) Exc…" at bounding box center [463, 99] width 90 height 17
select select ""pending""
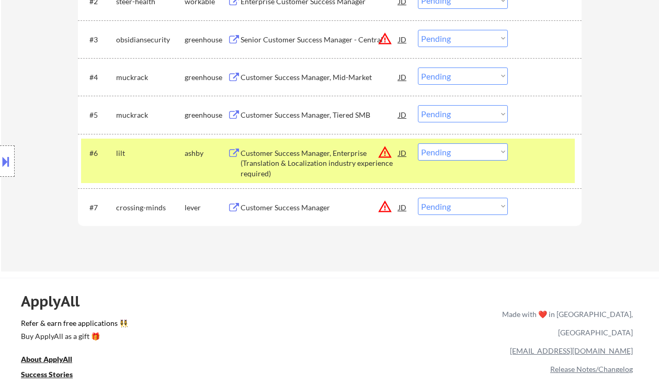
scroll to position [420, 0]
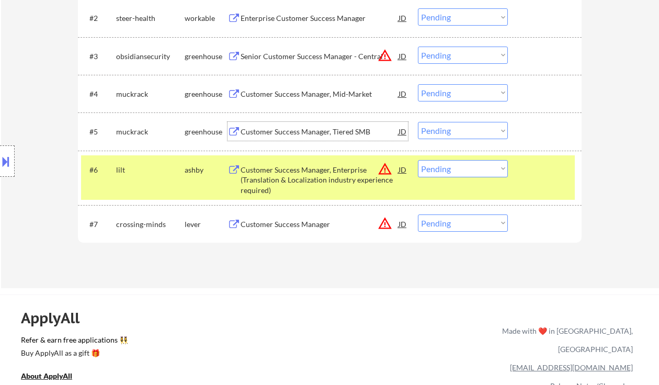
click at [305, 130] on div "Customer Success Manager, Tiered SMB" at bounding box center [320, 132] width 158 height 10
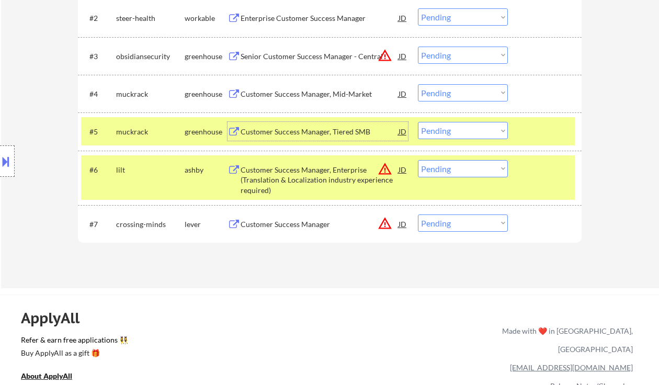
click at [451, 135] on select "Choose an option... Pending Applied Excluded (Questions) Excluded (Expired) Exc…" at bounding box center [463, 130] width 90 height 17
click at [418, 122] on select "Choose an option... Pending Applied Excluded (Questions) Excluded (Expired) Exc…" at bounding box center [463, 130] width 90 height 17
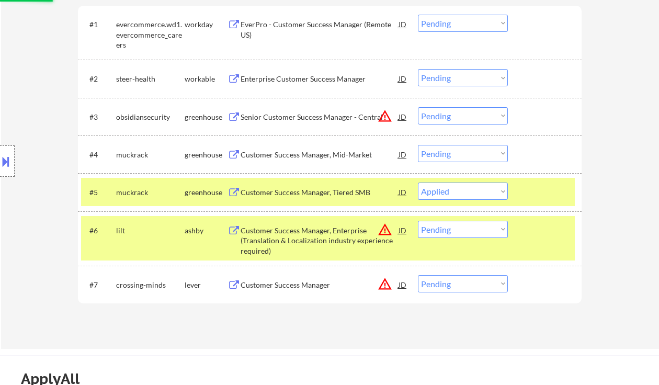
scroll to position [350, 0]
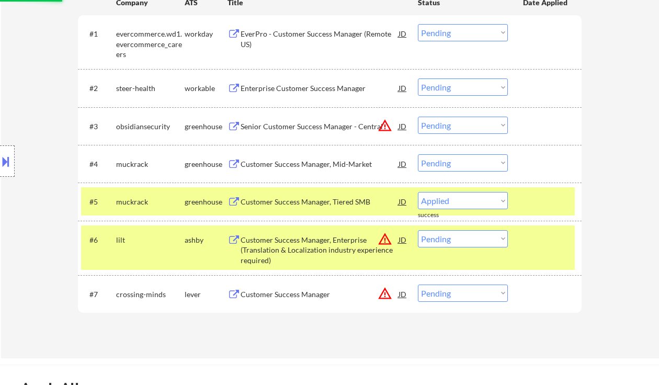
select select ""pending""
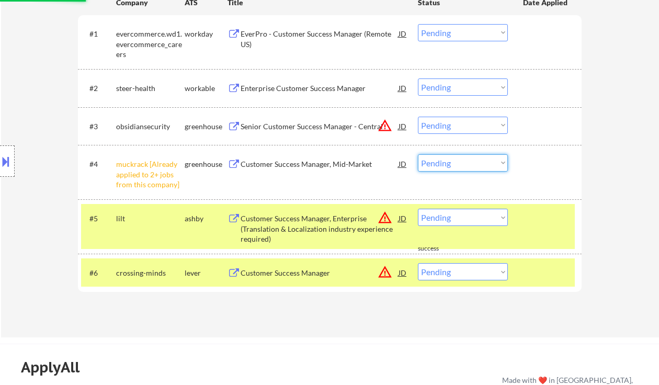
click at [451, 158] on select "Choose an option... Pending Applied Excluded (Questions) Excluded (Expired) Exc…" at bounding box center [463, 162] width 90 height 17
click at [418, 154] on select "Choose an option... Pending Applied Excluded (Questions) Excluded (Expired) Exc…" at bounding box center [463, 162] width 90 height 17
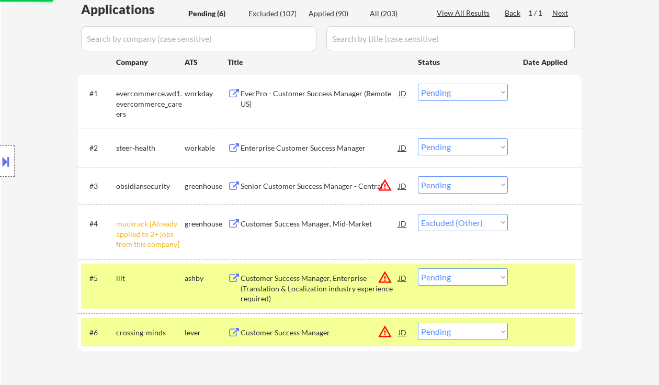
scroll to position [281, 0]
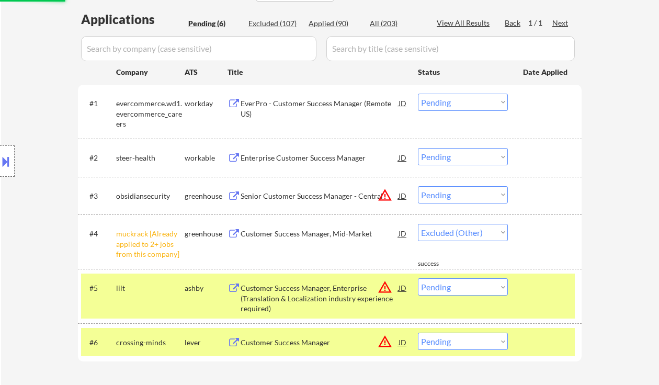
select select ""pending""
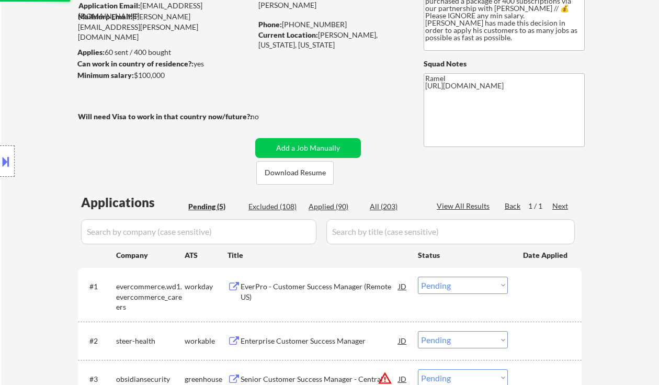
scroll to position [71, 0]
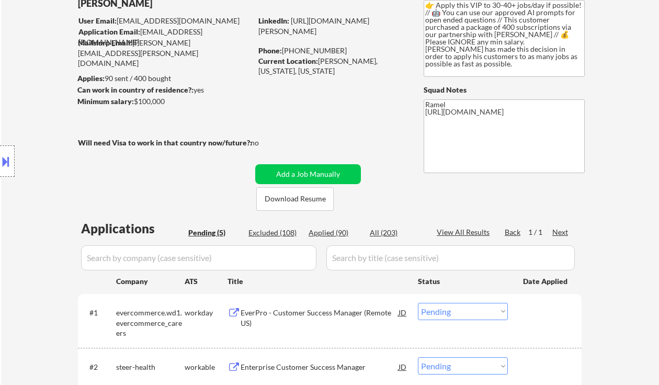
drag, startPoint x: 22, startPoint y: 72, endPoint x: 115, endPoint y: 13, distance: 110.4
click at [23, 72] on div "Location Inclusions: Syracuse, NY Solvay, NY East Syracuse, NY Lyncourt, NY Fai…" at bounding box center [93, 161] width 187 height 194
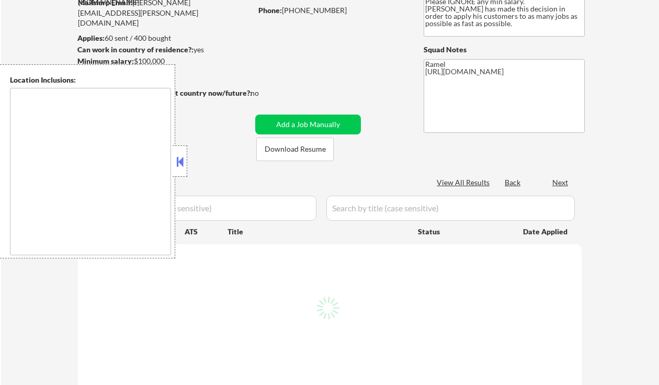
type textarea "Syracuse, NY Solvay, NY East Syracuse, NY Lyncourt, NY Fairmount, NY Mattydale,…"
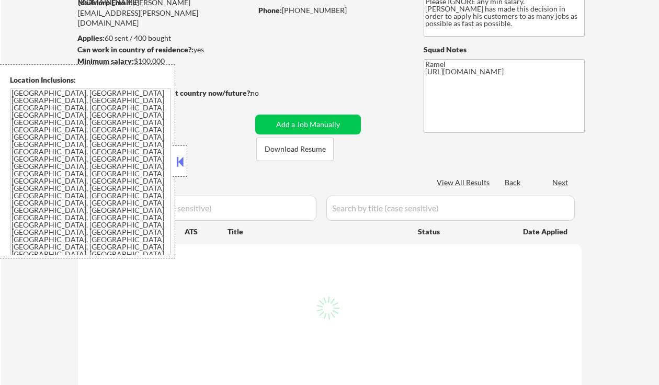
scroll to position [139, 0]
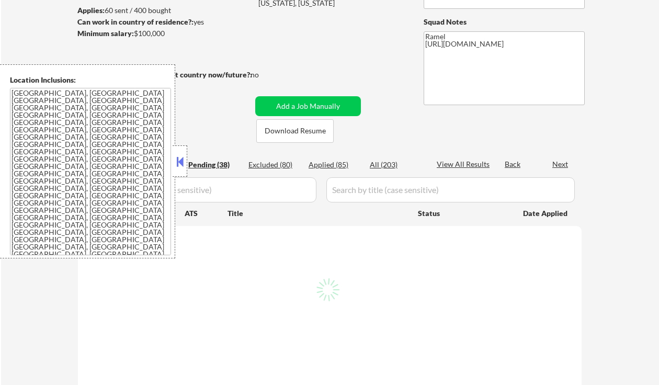
click at [335, 164] on div "Applied (85)" at bounding box center [335, 165] width 52 height 10
select select ""pending""
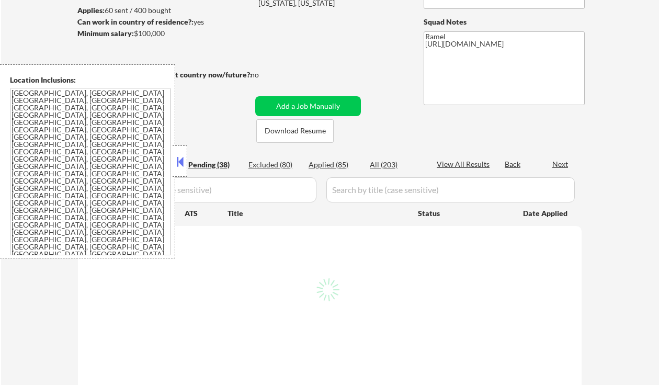
select select ""pending""
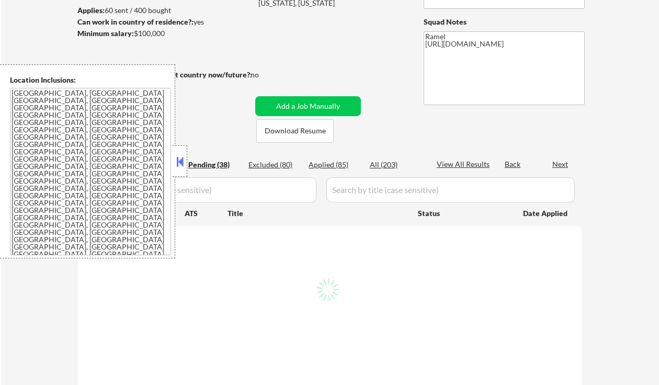
select select ""pending""
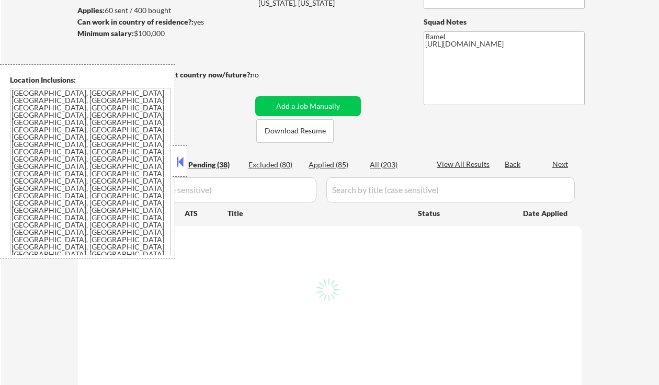
select select ""pending""
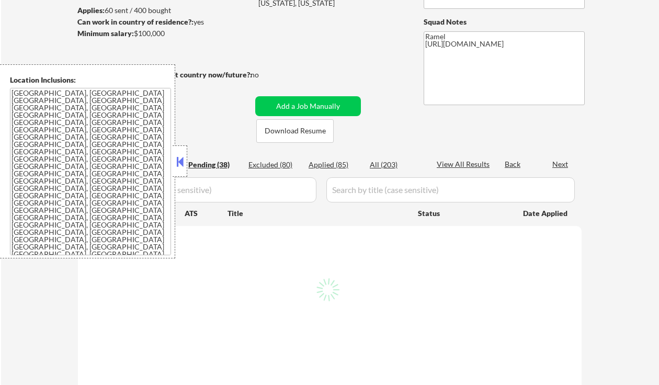
select select ""pending""
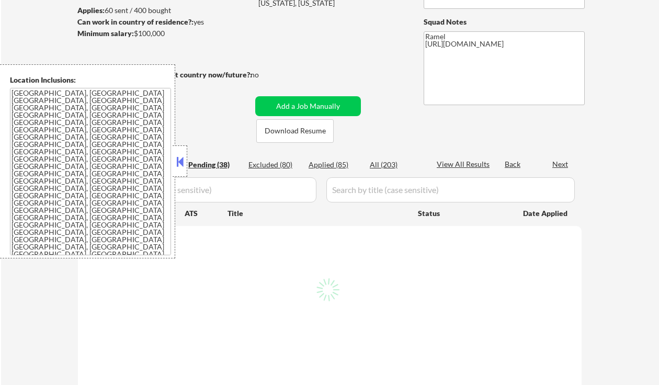
select select ""pending""
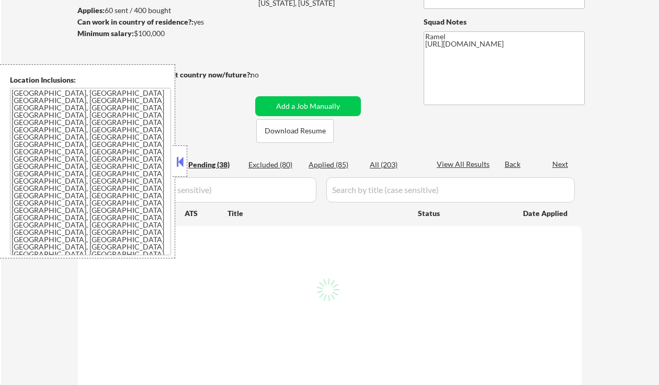
select select ""pending""
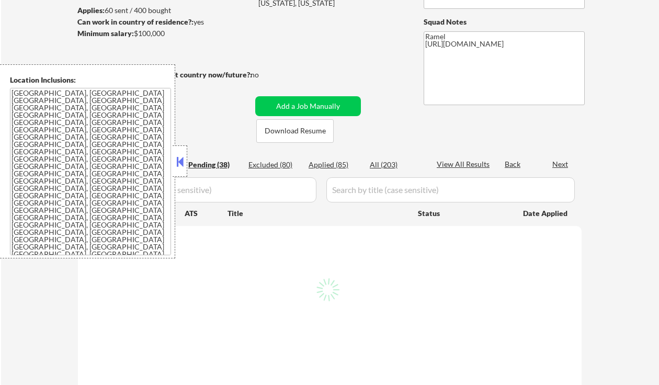
select select ""pending""
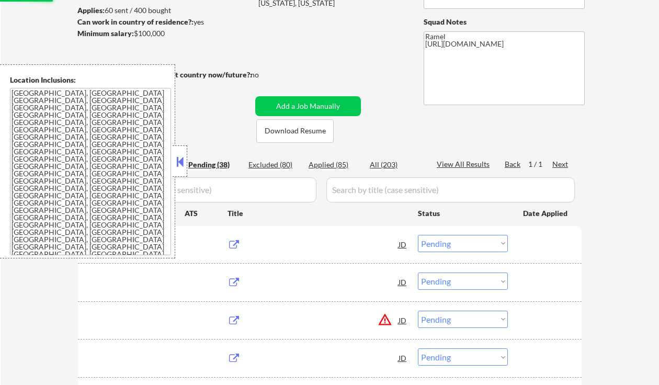
select select ""applied""
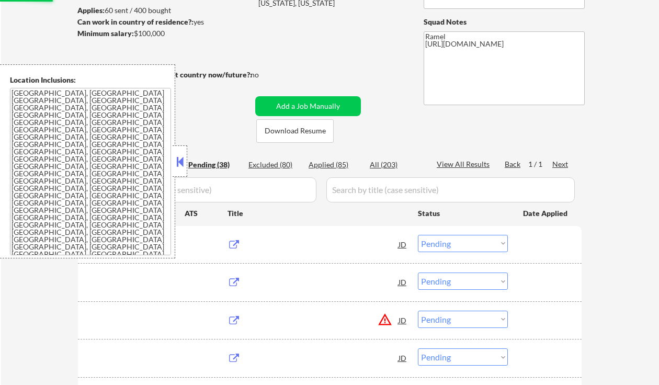
select select ""applied""
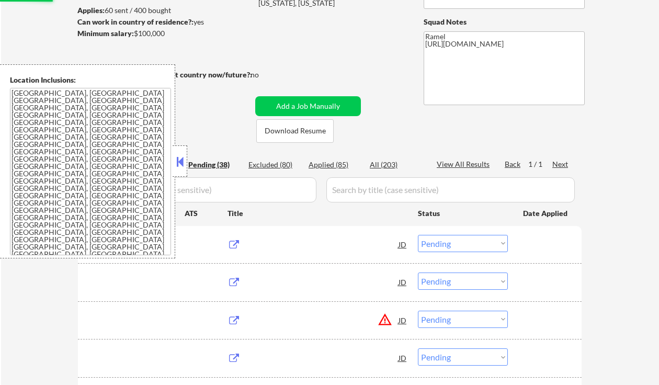
select select ""applied""
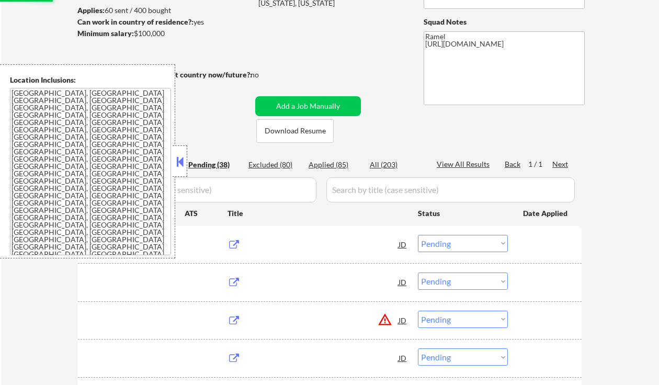
select select ""applied""
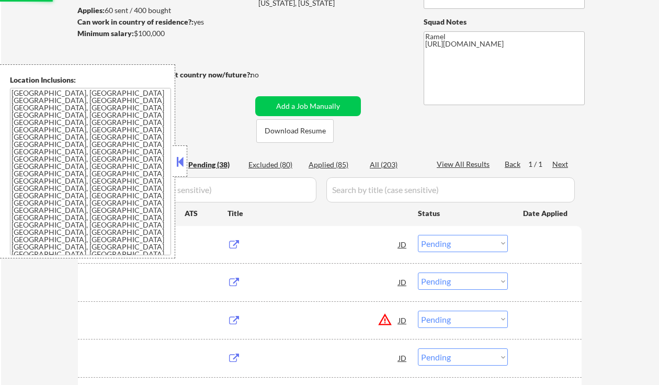
select select ""applied""
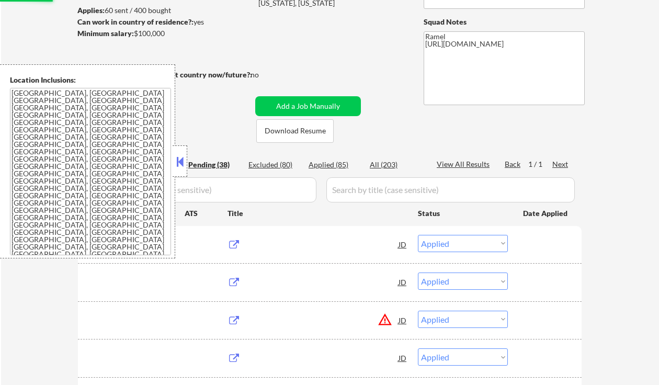
select select ""applied""
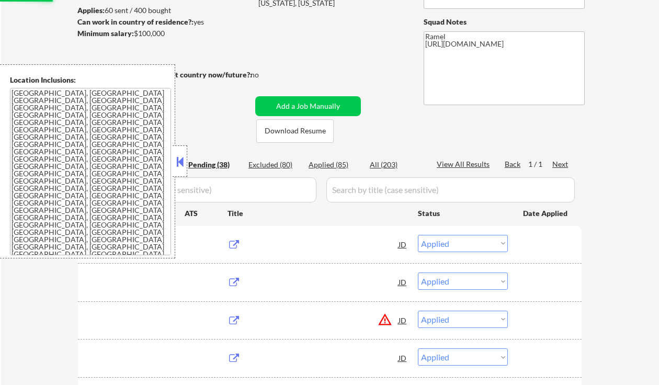
select select ""applied""
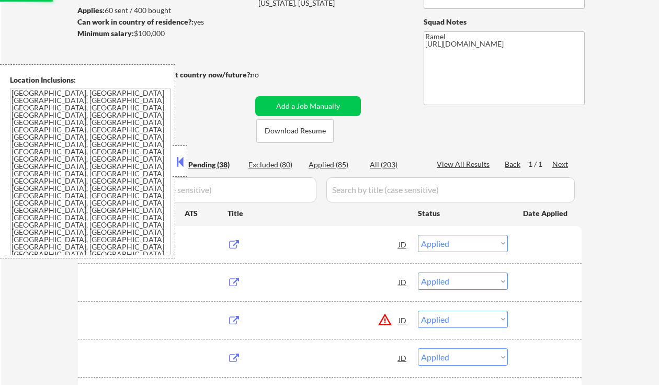
select select ""applied""
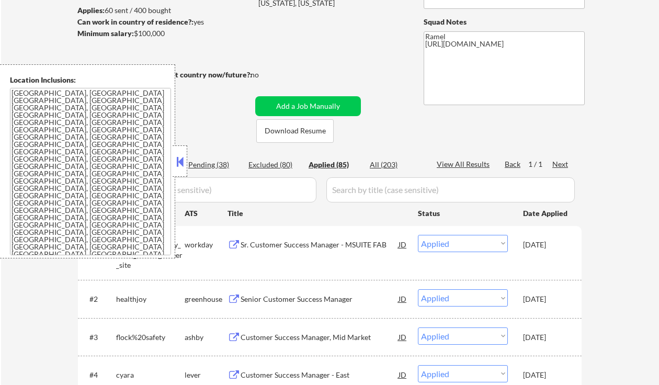
click at [184, 159] on button at bounding box center [180, 162] width 12 height 16
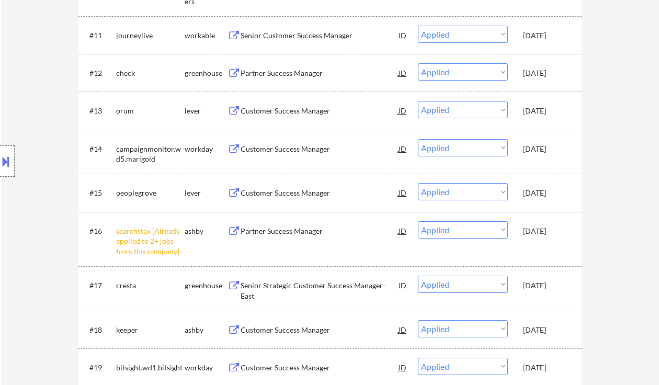
scroll to position [1047, 0]
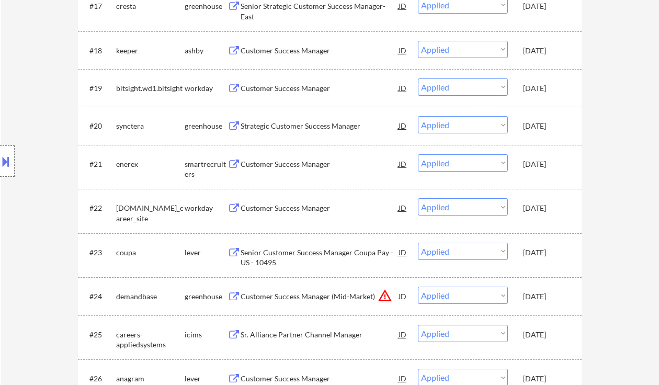
select select ""applied""
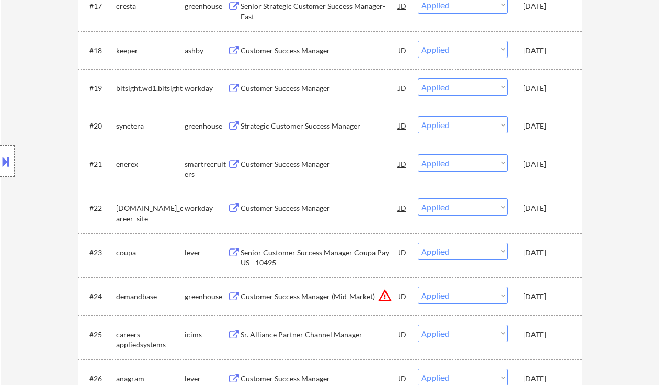
select select ""applied""
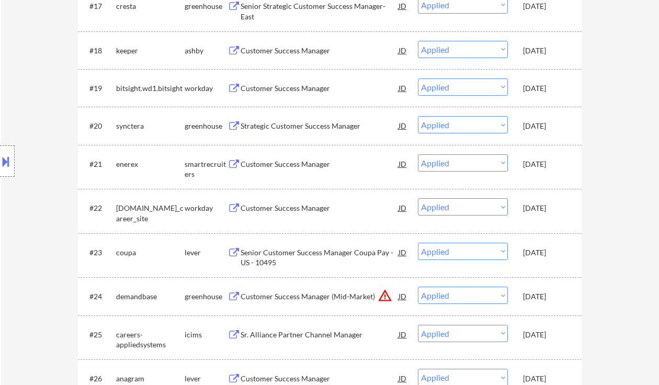
select select ""applied""
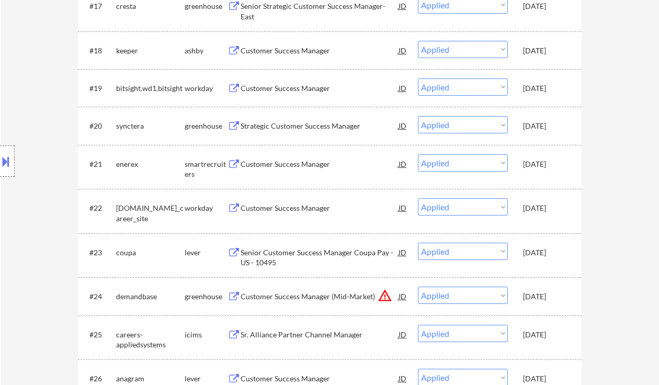
select select ""applied""
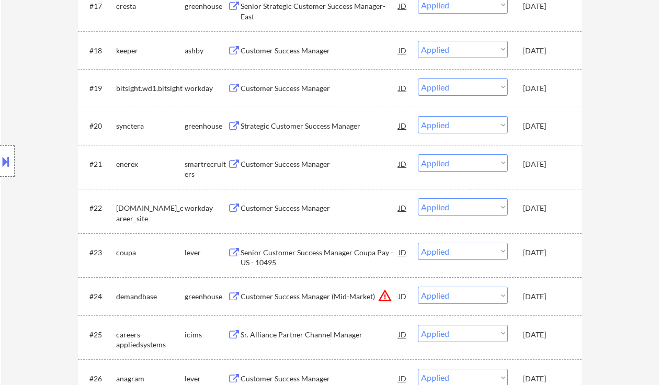
select select ""applied""
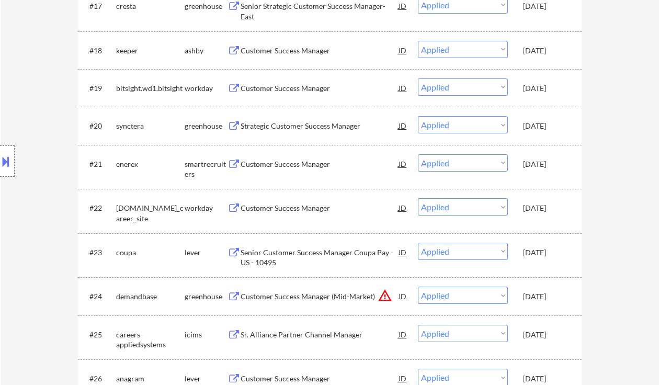
select select ""applied""
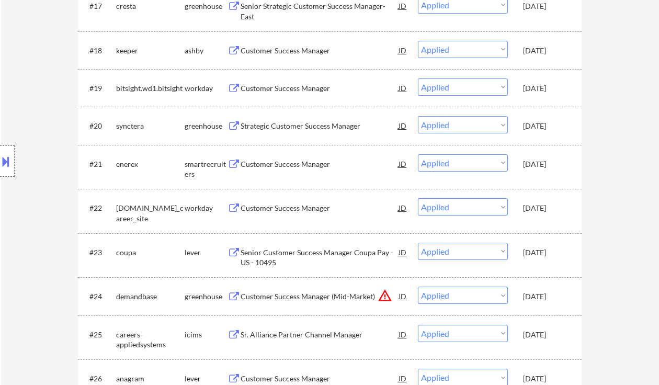
select select ""applied""
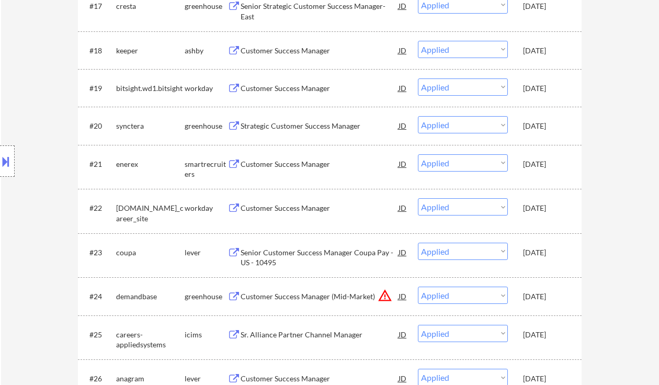
select select ""applied""
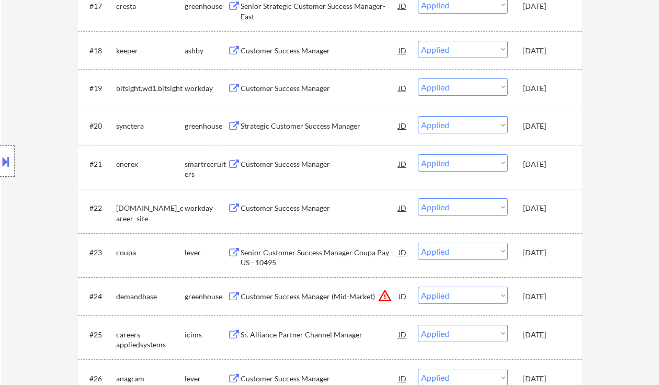
select select ""applied""
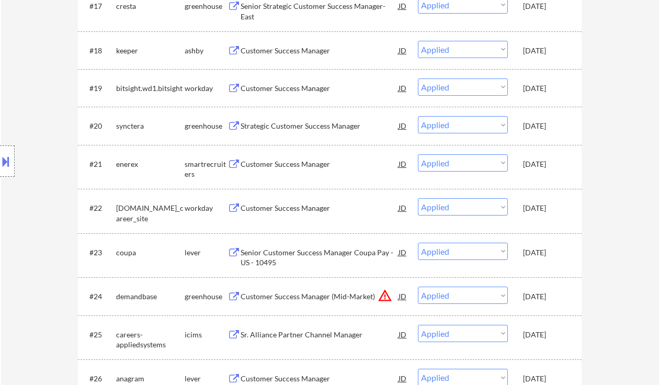
select select ""applied""
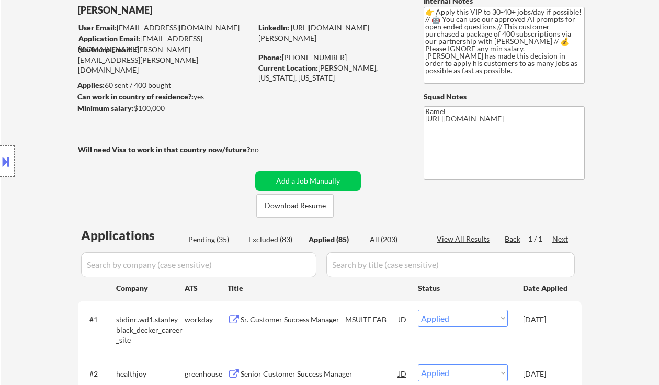
scroll to position [0, 0]
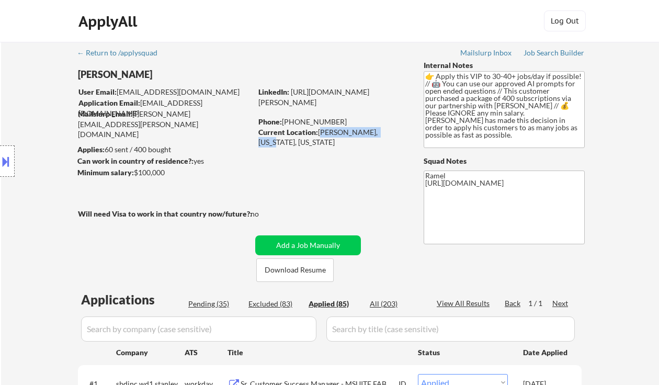
drag, startPoint x: 321, startPoint y: 130, endPoint x: 383, endPoint y: 133, distance: 61.3
click at [383, 133] on div "Current Location: Marcellus, New York, New York" at bounding box center [333, 137] width 148 height 20
copy div "Marcellus, New York"
select select ""applied""
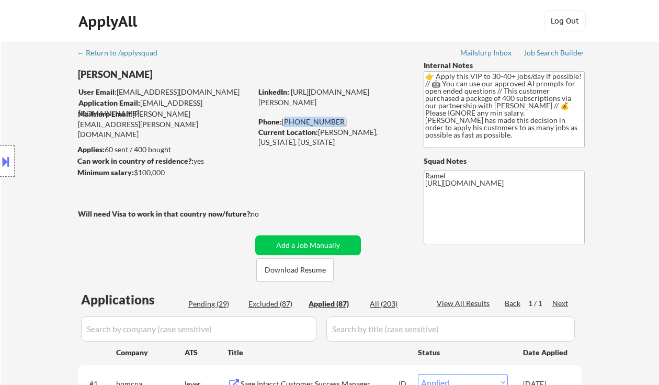
drag, startPoint x: 331, startPoint y: 122, endPoint x: 285, endPoint y: 121, distance: 46.1
click at [285, 121] on div "Phone: 315-439-6461" at bounding box center [333, 122] width 148 height 10
copy div "315-439-6461"
select select ""applied""
click at [336, 304] on div "Applied (88)" at bounding box center [335, 304] width 52 height 10
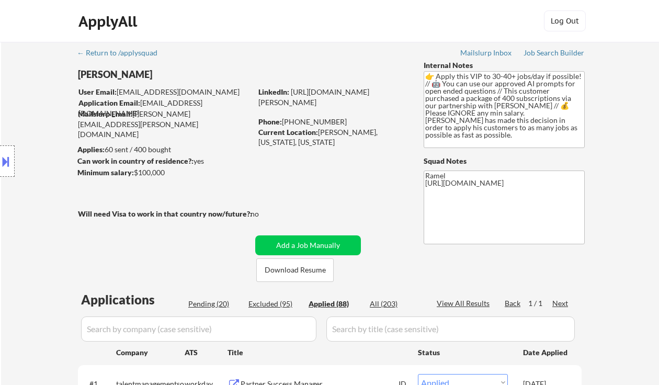
select select ""applied""
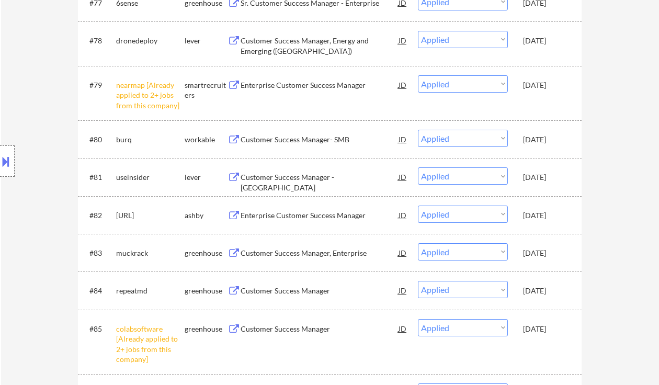
select select ""applied""
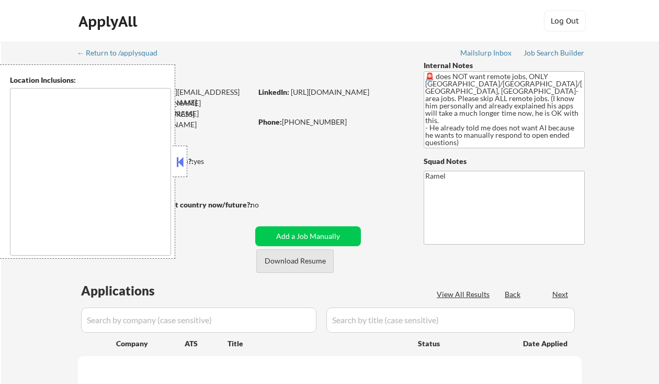
type textarea "[GEOGRAPHIC_DATA], [GEOGRAPHIC_DATA] [GEOGRAPHIC_DATA], [GEOGRAPHIC_DATA] [GEOG…"
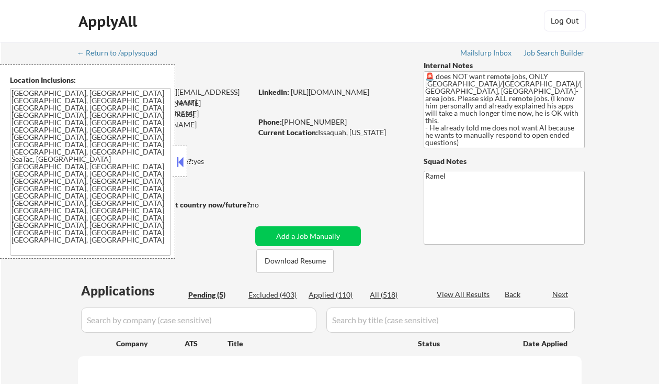
select select ""pending""
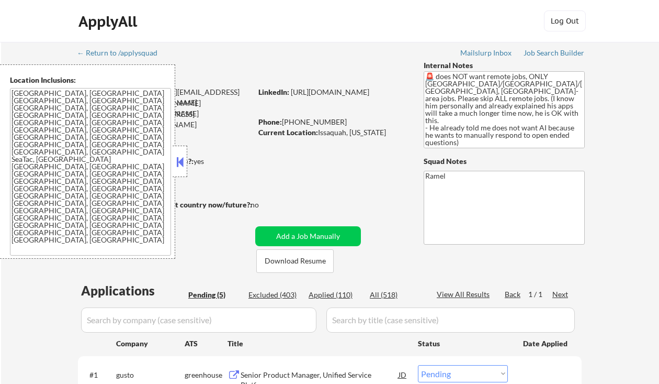
click at [178, 156] on button at bounding box center [180, 162] width 12 height 16
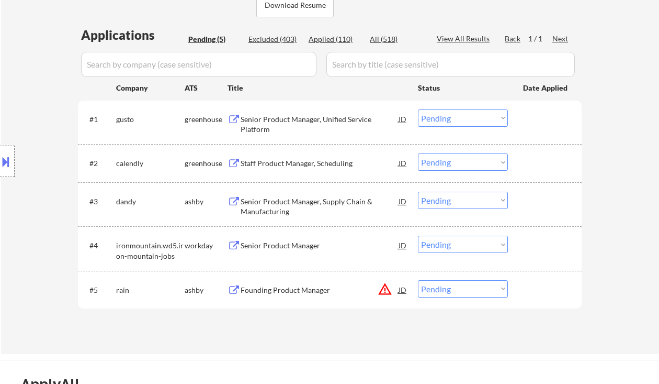
scroll to position [279, 0]
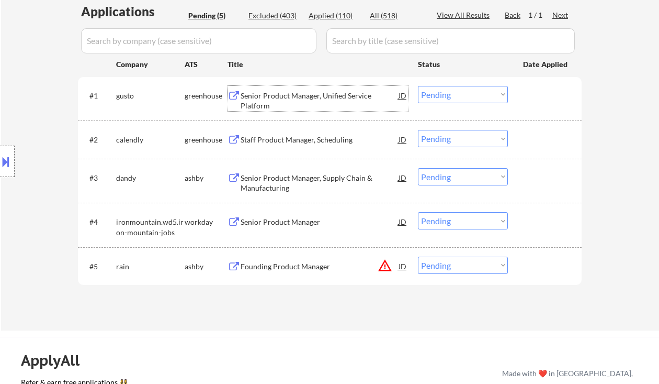
click at [282, 101] on div "Senior Product Manager, Unified Service Platform" at bounding box center [320, 101] width 158 height 20
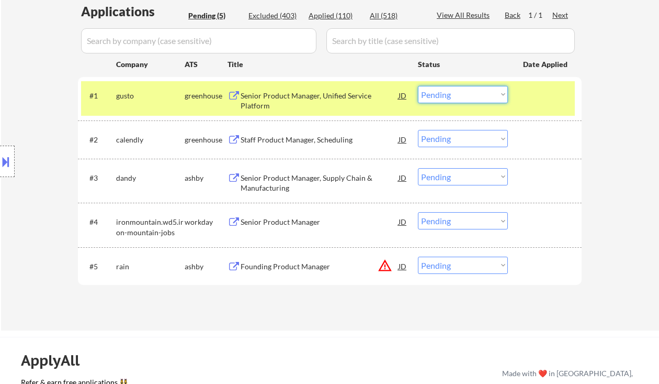
click at [479, 95] on select "Choose an option... Pending Applied Excluded (Questions) Excluded (Expired) Exc…" at bounding box center [463, 94] width 90 height 17
click at [418, 86] on select "Choose an option... Pending Applied Excluded (Questions) Excluded (Expired) Exc…" at bounding box center [463, 94] width 90 height 17
click at [314, 143] on div "Staff Product Manager, Scheduling" at bounding box center [320, 140] width 158 height 10
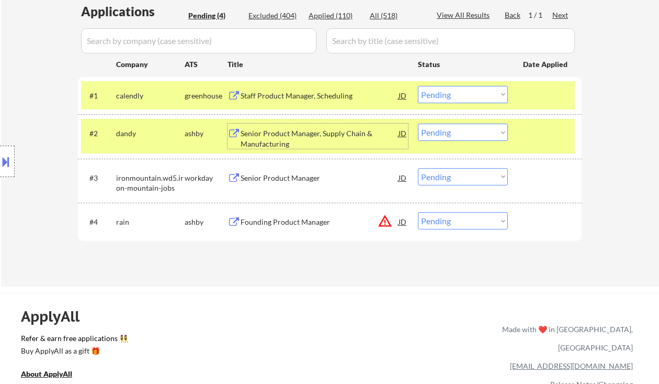
click at [463, 85] on div "#1 calendly greenhouse Staff Product Manager, Scheduling JD Choose an option...…" at bounding box center [328, 95] width 494 height 28
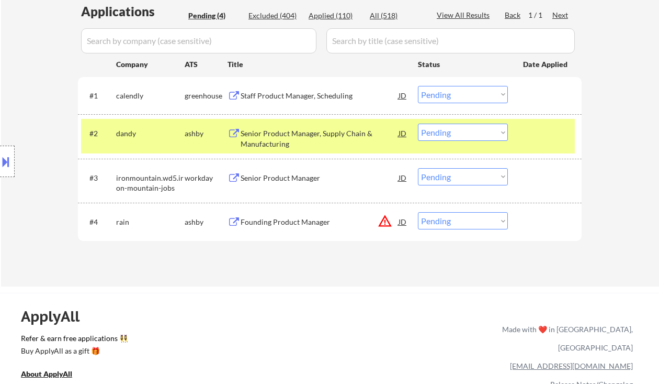
drag, startPoint x: 471, startPoint y: 96, endPoint x: 475, endPoint y: 102, distance: 7.4
click at [471, 96] on select "Choose an option... Pending Applied Excluded (Questions) Excluded (Expired) Exc…" at bounding box center [463, 94] width 90 height 17
click at [418, 86] on select "Choose an option... Pending Applied Excluded (Questions) Excluded (Expired) Exc…" at bounding box center [463, 94] width 90 height 17
click at [306, 146] on div "Senior Product Manager, Supply Chain & Manufacturing" at bounding box center [320, 138] width 158 height 20
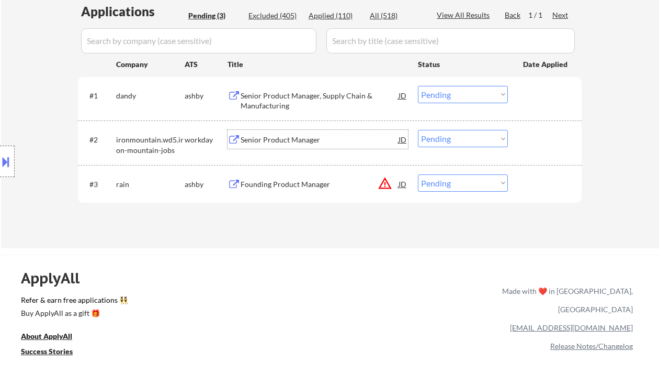
click at [473, 100] on select "Choose an option... Pending Applied Excluded (Questions) Excluded (Expired) Exc…" at bounding box center [463, 94] width 90 height 17
click at [418, 86] on select "Choose an option... Pending Applied Excluded (Questions) Excluded (Expired) Exc…" at bounding box center [463, 94] width 90 height 17
click at [277, 135] on div "Senior Product Manager" at bounding box center [320, 140] width 158 height 10
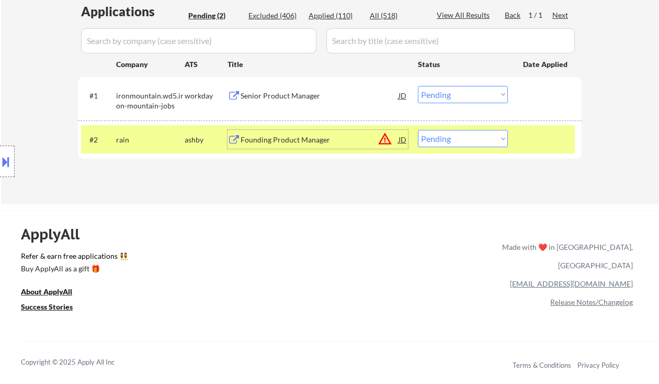
click at [453, 97] on select "Choose an option... Pending Applied Excluded (Questions) Excluded (Expired) Exc…" at bounding box center [463, 94] width 90 height 17
click at [418, 86] on select "Choose an option... Pending Applied Excluded (Questions) Excluded (Expired) Exc…" at bounding box center [463, 94] width 90 height 17
click at [310, 143] on div "Founding Product Manager" at bounding box center [320, 140] width 158 height 10
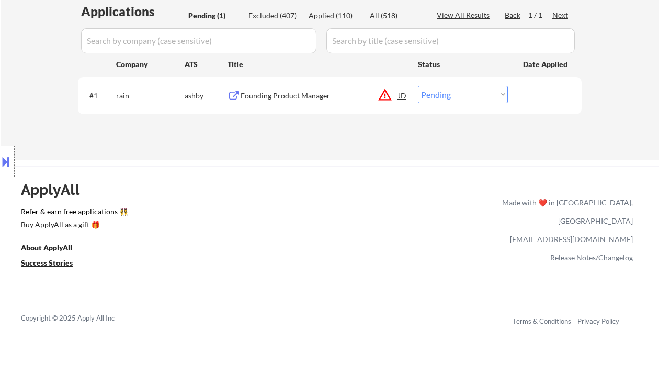
click at [456, 92] on select "Choose an option... Pending Applied Excluded (Questions) Excluded (Expired) Exc…" at bounding box center [463, 94] width 90 height 17
click at [405, 96] on div "JD" at bounding box center [403, 95] width 10 height 19
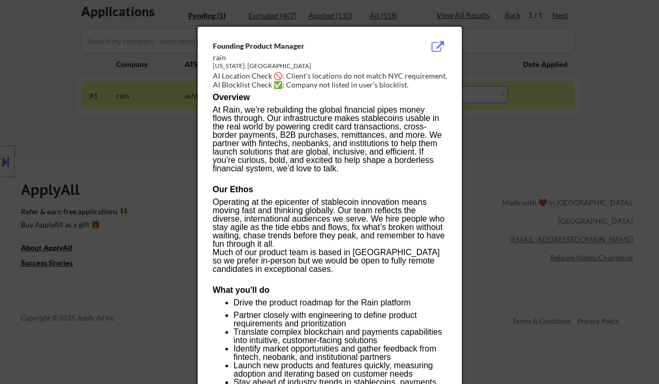
click at [483, 215] on div at bounding box center [329, 192] width 659 height 384
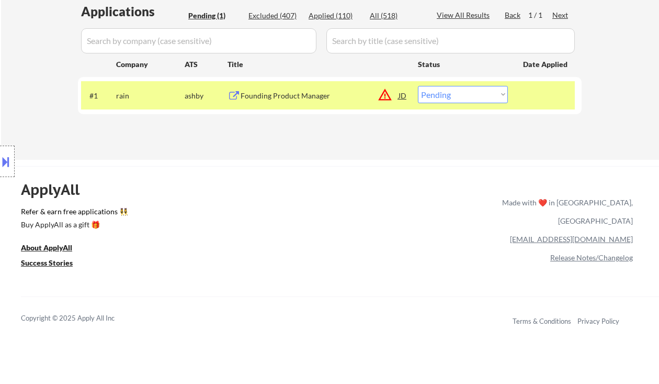
drag, startPoint x: 469, startPoint y: 91, endPoint x: 473, endPoint y: 102, distance: 11.4
click at [469, 91] on select "Choose an option... Pending Applied Excluded (Questions) Excluded (Expired) Exc…" at bounding box center [463, 94] width 90 height 17
click at [418, 86] on select "Choose an option... Pending Applied Excluded (Questions) Excluded (Expired) Exc…" at bounding box center [463, 94] width 90 height 17
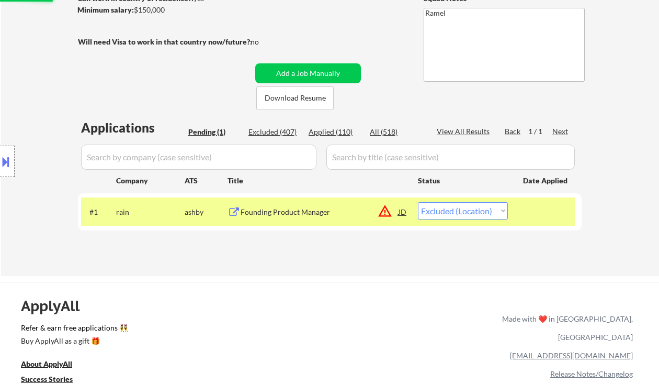
scroll to position [139, 0]
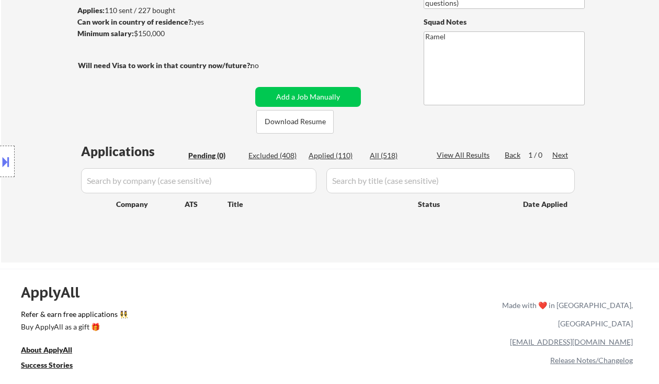
select select ""pending""
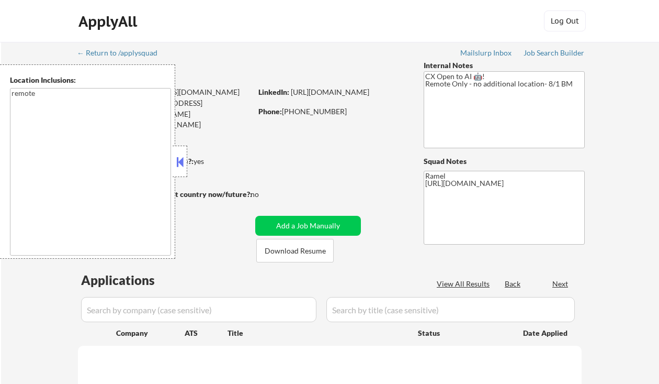
type textarea "remote"
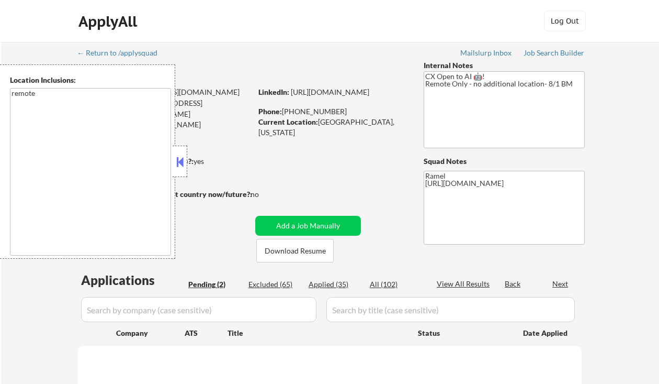
select select ""pending""
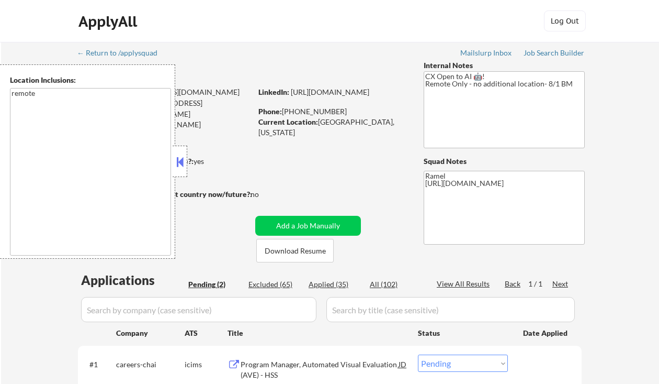
click at [176, 160] on button at bounding box center [180, 162] width 12 height 16
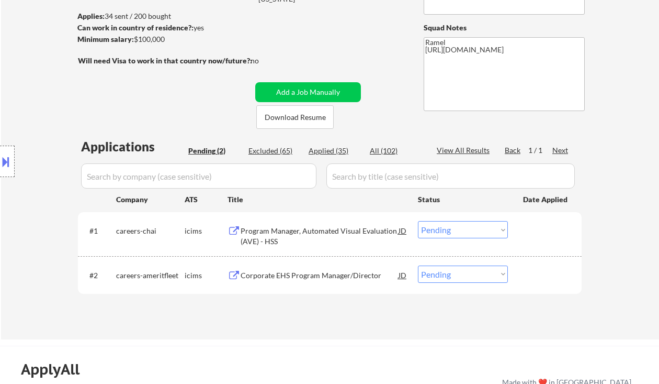
scroll to position [139, 0]
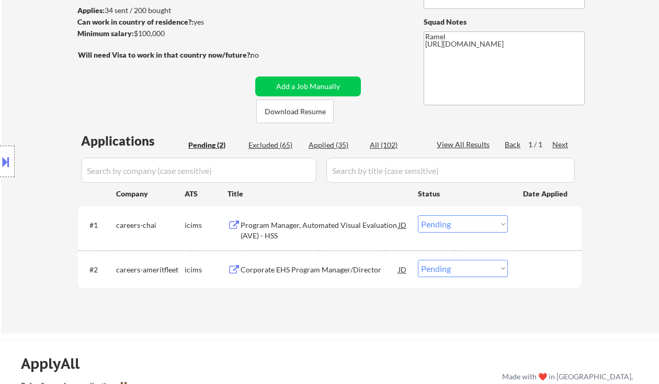
click at [352, 229] on div "Program Manager, Automated Visual Evaluation (AVE) - HSS" at bounding box center [320, 230] width 158 height 20
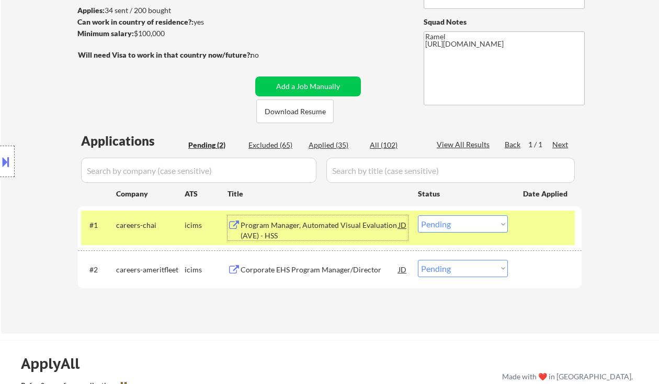
click at [367, 216] on div "Program Manager, Automated Visual Evaluation (AVE) - HSS" at bounding box center [320, 227] width 158 height 25
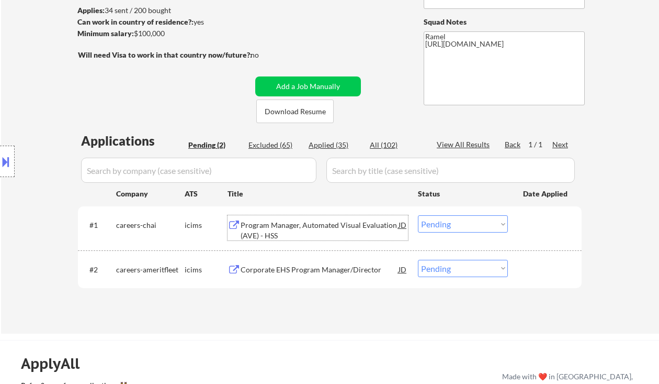
click at [461, 227] on select "Choose an option... Pending Applied Excluded (Questions) Excluded (Expired) Exc…" at bounding box center [463, 223] width 90 height 17
click at [418, 215] on select "Choose an option... Pending Applied Excluded (Questions) Excluded (Expired) Exc…" at bounding box center [463, 223] width 90 height 17
click at [343, 265] on div "Corporate EHS Program Manager/Director" at bounding box center [320, 269] width 158 height 10
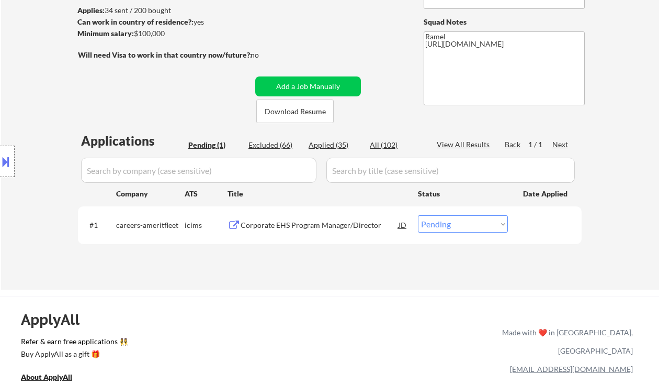
drag, startPoint x: 450, startPoint y: 222, endPoint x: 451, endPoint y: 231, distance: 9.4
click at [450, 222] on select "Choose an option... Pending Applied Excluded (Questions) Excluded (Expired) Exc…" at bounding box center [463, 223] width 90 height 17
select select ""excluded__bad_match_""
click at [418, 215] on select "Choose an option... Pending Applied Excluded (Questions) Excluded (Expired) Exc…" at bounding box center [463, 223] width 90 height 17
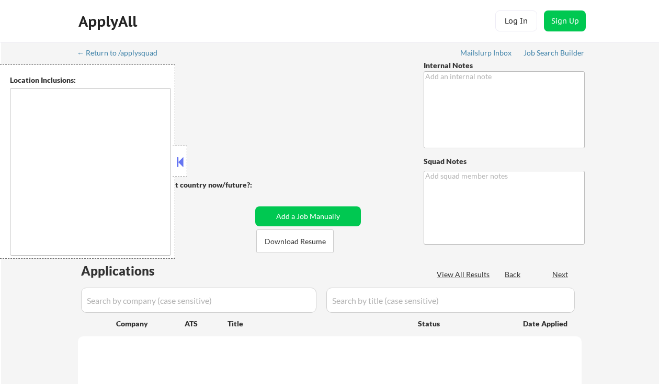
type textarea "CX Open to AI 🤖! Remote Only - no additional location- 8/1 BM"
type textarea "Ramel [URL][DOMAIN_NAME]"
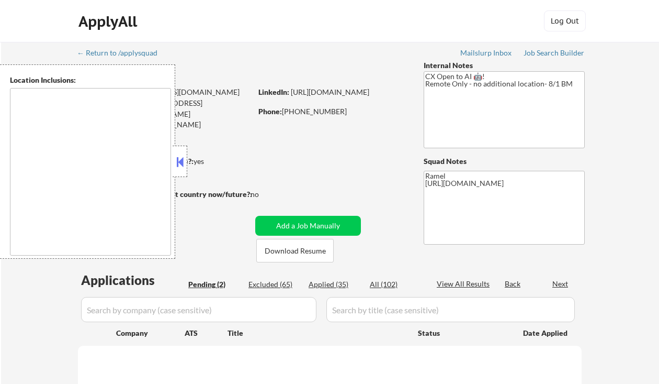
select select ""pending""
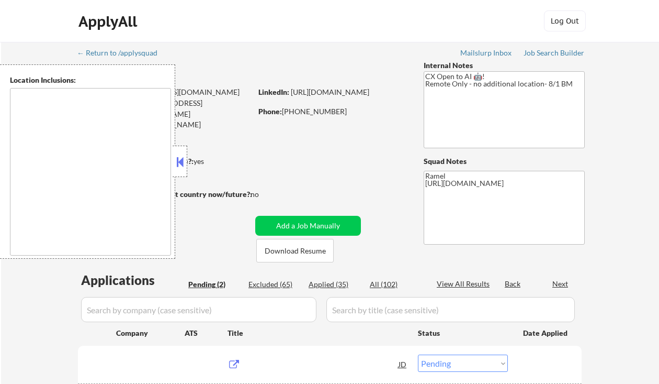
type textarea "remote"
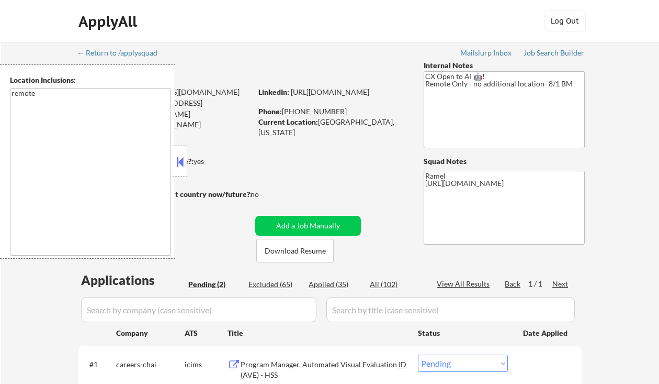
drag, startPoint x: 181, startPoint y: 157, endPoint x: 192, endPoint y: 154, distance: 11.4
click at [181, 157] on button at bounding box center [180, 162] width 12 height 16
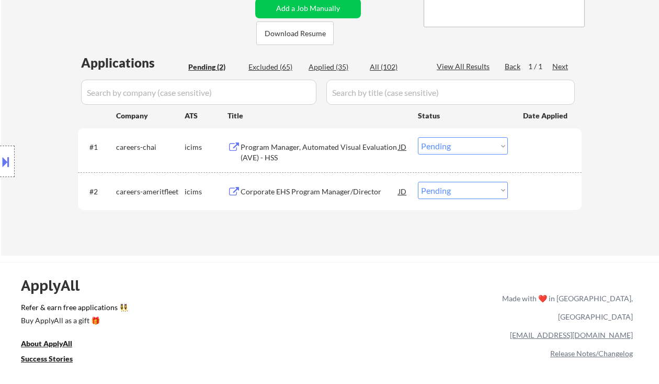
scroll to position [209, 0]
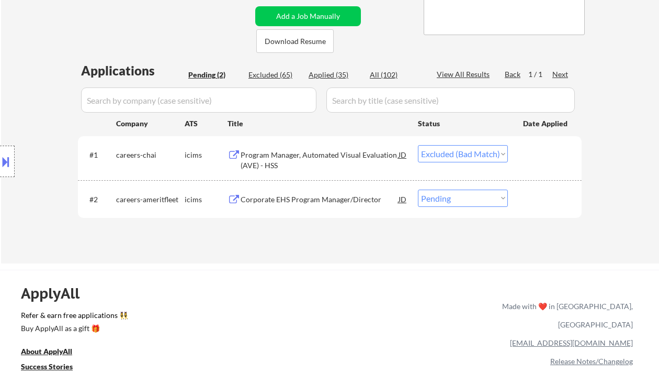
select select ""pending""
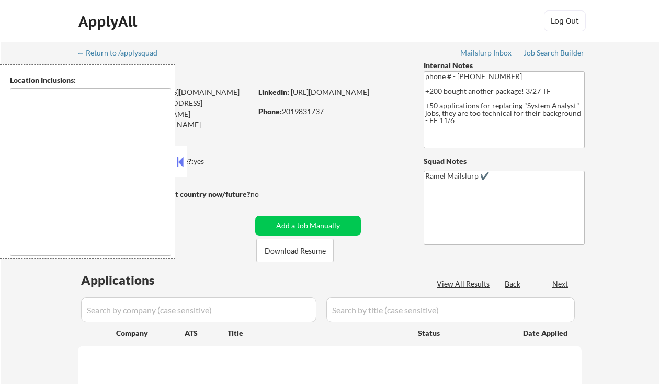
type textarea "[GEOGRAPHIC_DATA], [GEOGRAPHIC_DATA] [GEOGRAPHIC_DATA], [GEOGRAPHIC_DATA] [GEOG…"
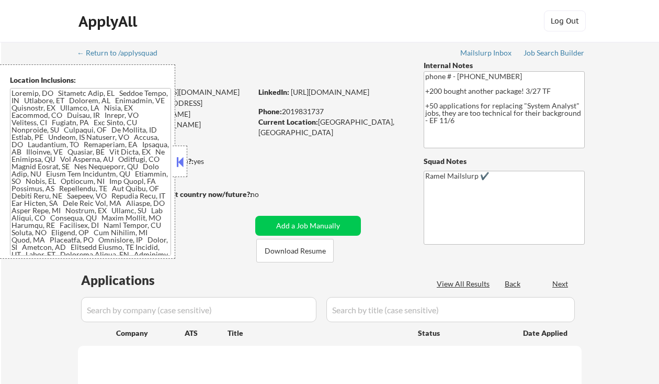
select select ""pending""
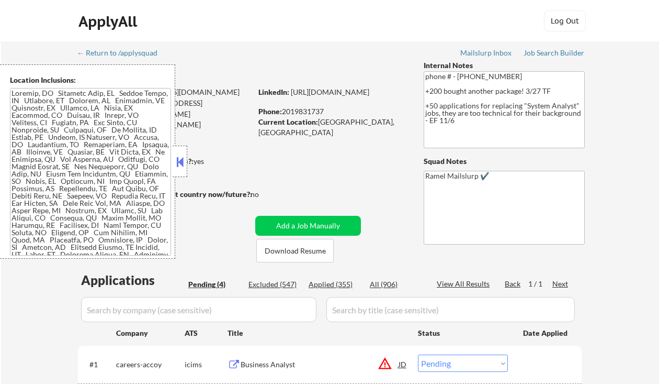
click at [182, 156] on button at bounding box center [180, 162] width 12 height 16
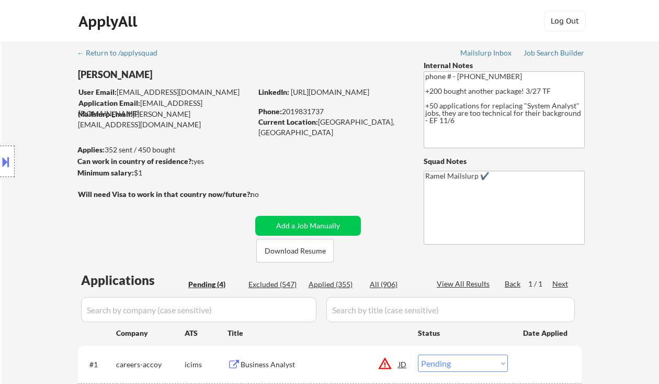
scroll to position [209, 0]
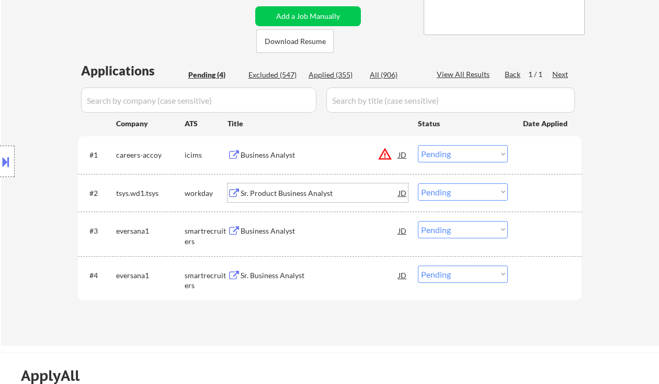
click at [294, 193] on div "Sr. Product Business Analyst" at bounding box center [320, 193] width 158 height 10
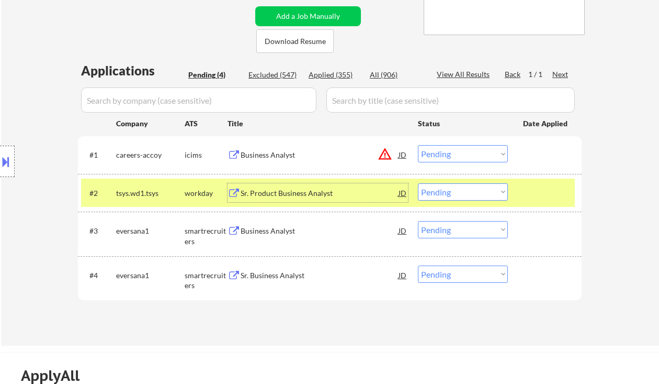
click at [261, 236] on div "Business Analyst" at bounding box center [320, 231] width 158 height 10
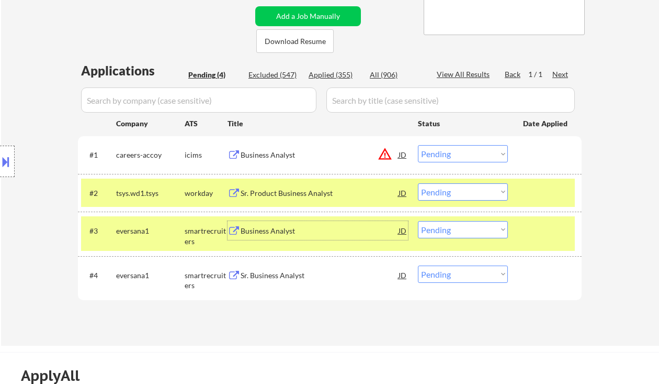
drag, startPoint x: 458, startPoint y: 223, endPoint x: 464, endPoint y: 237, distance: 14.6
click at [458, 223] on select "Choose an option... Pending Applied Excluded (Questions) Excluded (Expired) Exc…" at bounding box center [463, 229] width 90 height 17
click at [418, 221] on select "Choose an option... Pending Applied Excluded (Questions) Excluded (Expired) Exc…" at bounding box center [463, 229] width 90 height 17
click at [268, 279] on div "Sr. Business Analyst" at bounding box center [320, 275] width 158 height 10
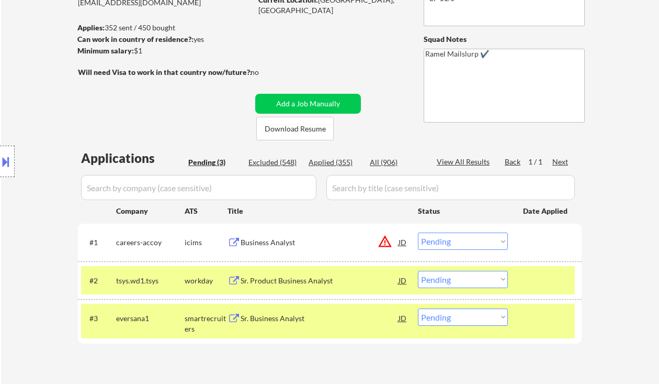
scroll to position [70, 0]
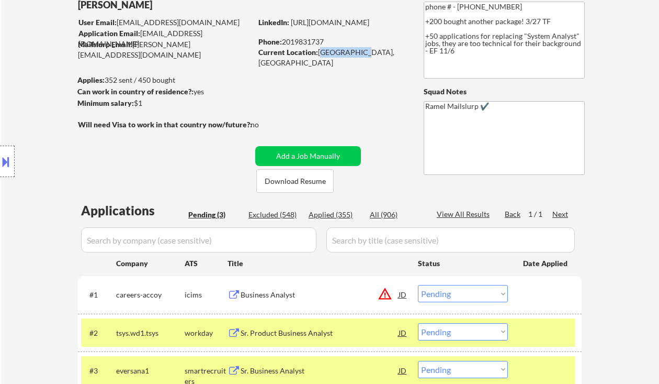
drag, startPoint x: 319, startPoint y: 53, endPoint x: 363, endPoint y: 57, distance: 44.1
click at [363, 57] on div "Current Location: [GEOGRAPHIC_DATA], [GEOGRAPHIC_DATA]" at bounding box center [333, 57] width 148 height 20
copy div "[GEOGRAPHIC_DATA], [GEOGRAPHIC_DATA]"
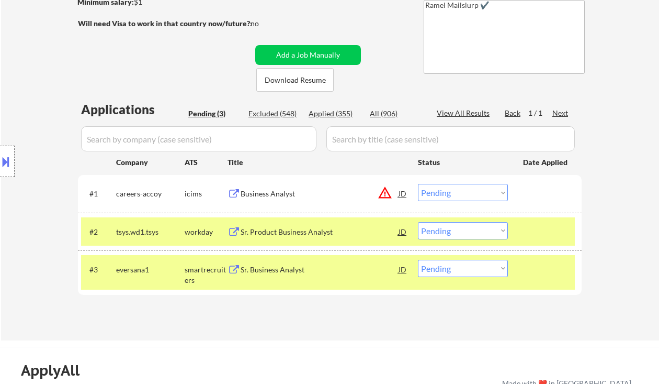
scroll to position [209, 0]
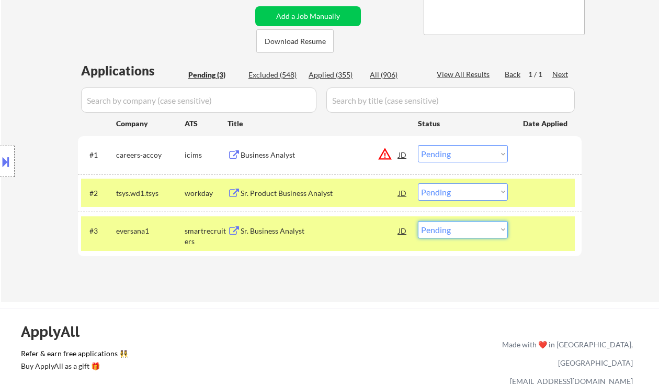
drag, startPoint x: 454, startPoint y: 229, endPoint x: 450, endPoint y: 238, distance: 9.6
click at [454, 229] on select "Choose an option... Pending Applied Excluded (Questions) Excluded (Expired) Exc…" at bounding box center [463, 229] width 90 height 17
select select ""applied""
click at [418, 221] on select "Choose an option... Pending Applied Excluded (Questions) Excluded (Expired) Exc…" at bounding box center [463, 229] width 90 height 17
click at [284, 195] on div "Sr. Product Business Analyst" at bounding box center [320, 193] width 158 height 10
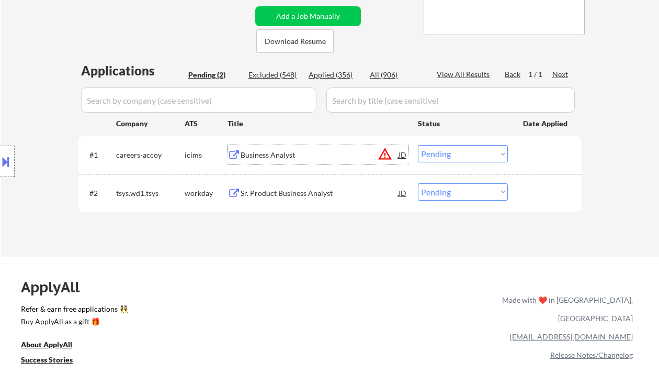
click at [278, 159] on div "Business Analyst" at bounding box center [320, 155] width 158 height 10
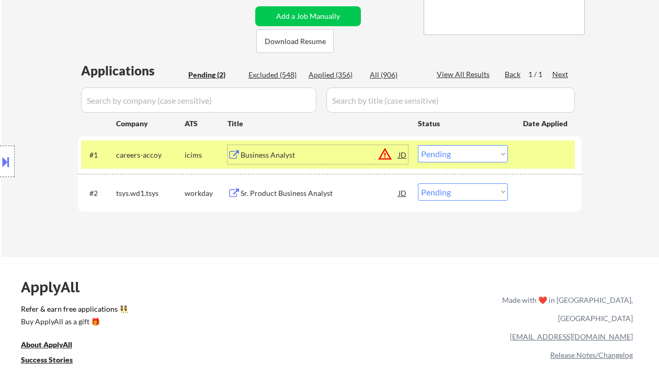
drag, startPoint x: 460, startPoint y: 153, endPoint x: 469, endPoint y: 159, distance: 10.9
click at [460, 153] on select "Choose an option... Pending Applied Excluded (Questions) Excluded (Expired) Exc…" at bounding box center [463, 153] width 90 height 17
click at [418, 145] on select "Choose an option... Pending Applied Excluded (Questions) Excluded (Expired) Exc…" at bounding box center [463, 153] width 90 height 17
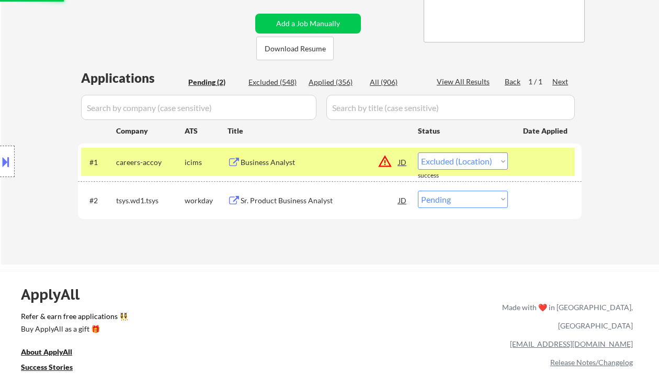
scroll to position [0, 0]
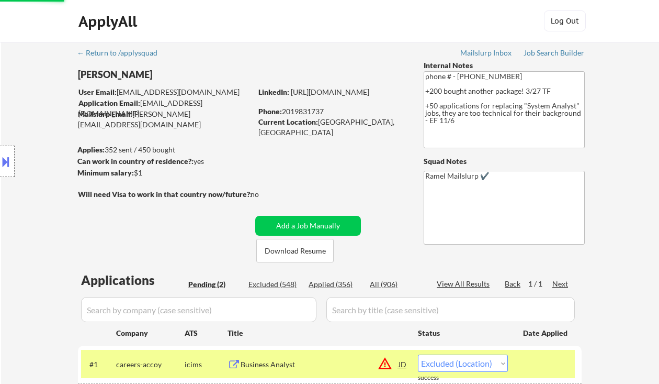
select select ""pending""
